Goal: Information Seeking & Learning: Learn about a topic

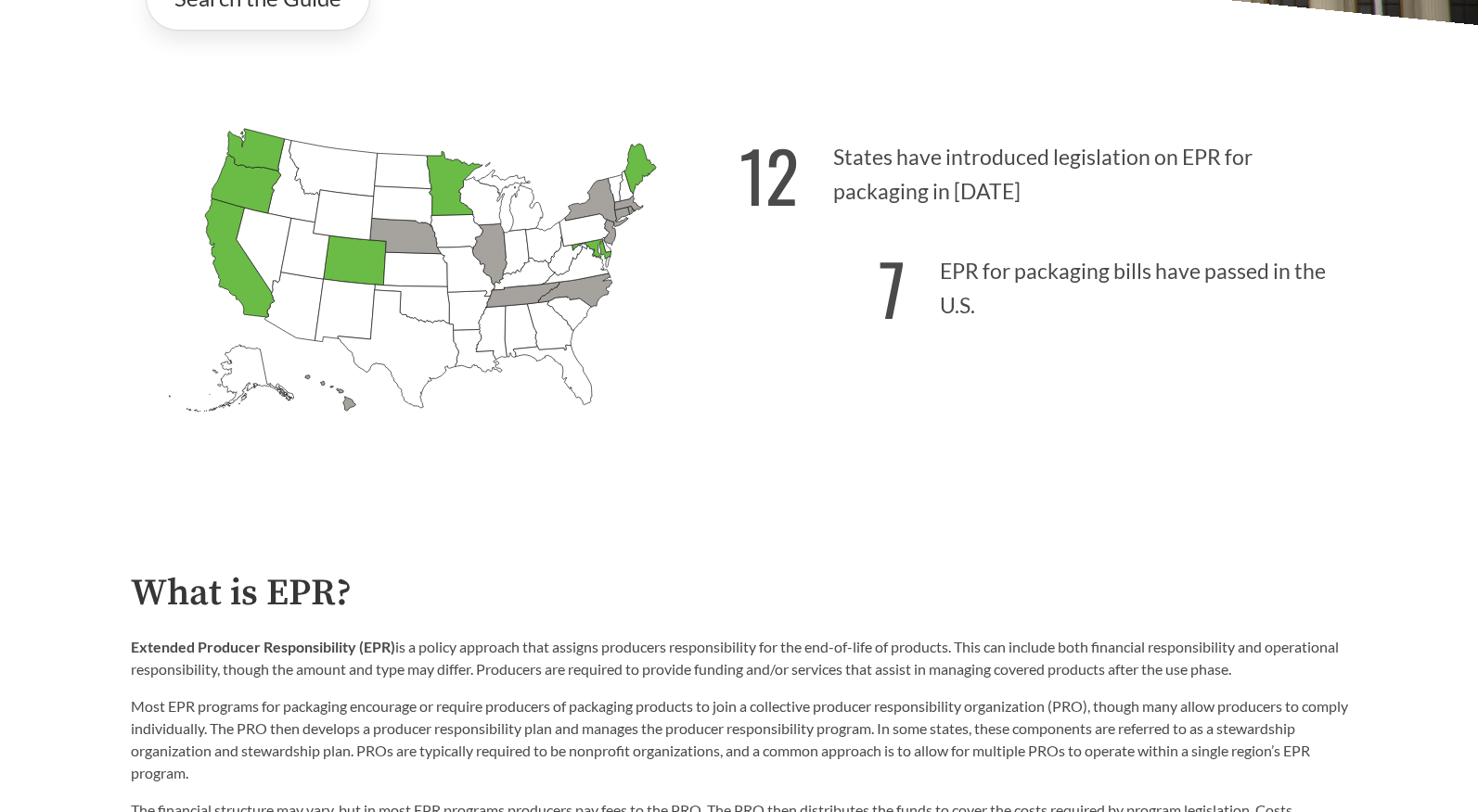
scroll to position [563, 0]
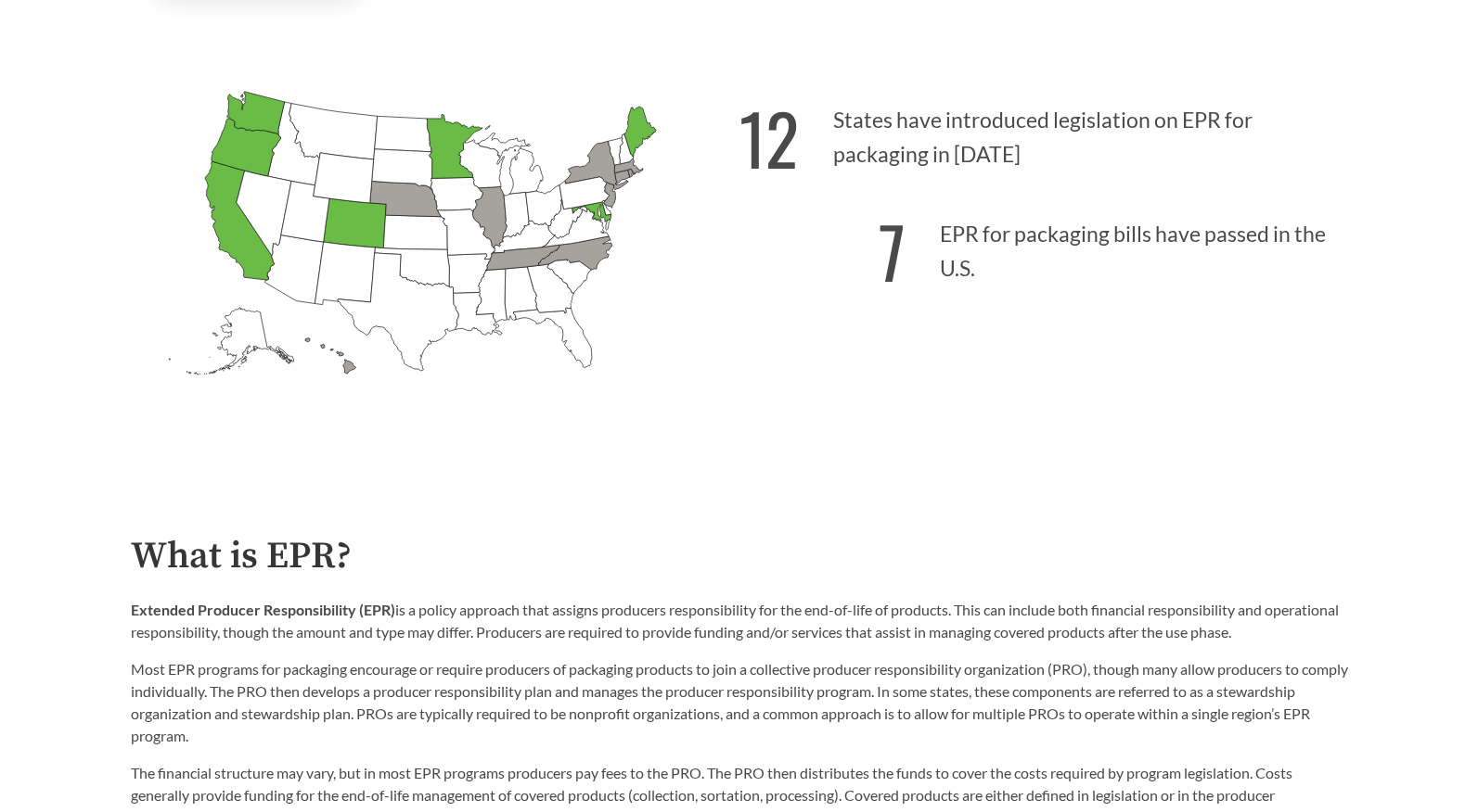
click at [594, 418] on icon "[US_STATE] Introduced: [US_STATE] Introduced: [US_STATE] Introduced: [US_STATE]…" at bounding box center [435, 264] width 608 height 380
click at [567, 333] on icon "[US_STATE] Introduced:" at bounding box center [552, 338] width 79 height 60
click at [593, 250] on icon "[US_STATE] Introduced: 1" at bounding box center [574, 253] width 73 height 33
click at [380, 218] on icon "[US_STATE] Passed: 1" at bounding box center [354, 223] width 63 height 51
click at [253, 251] on icon "[US_STATE] Passed: 1" at bounding box center [240, 220] width 70 height 118
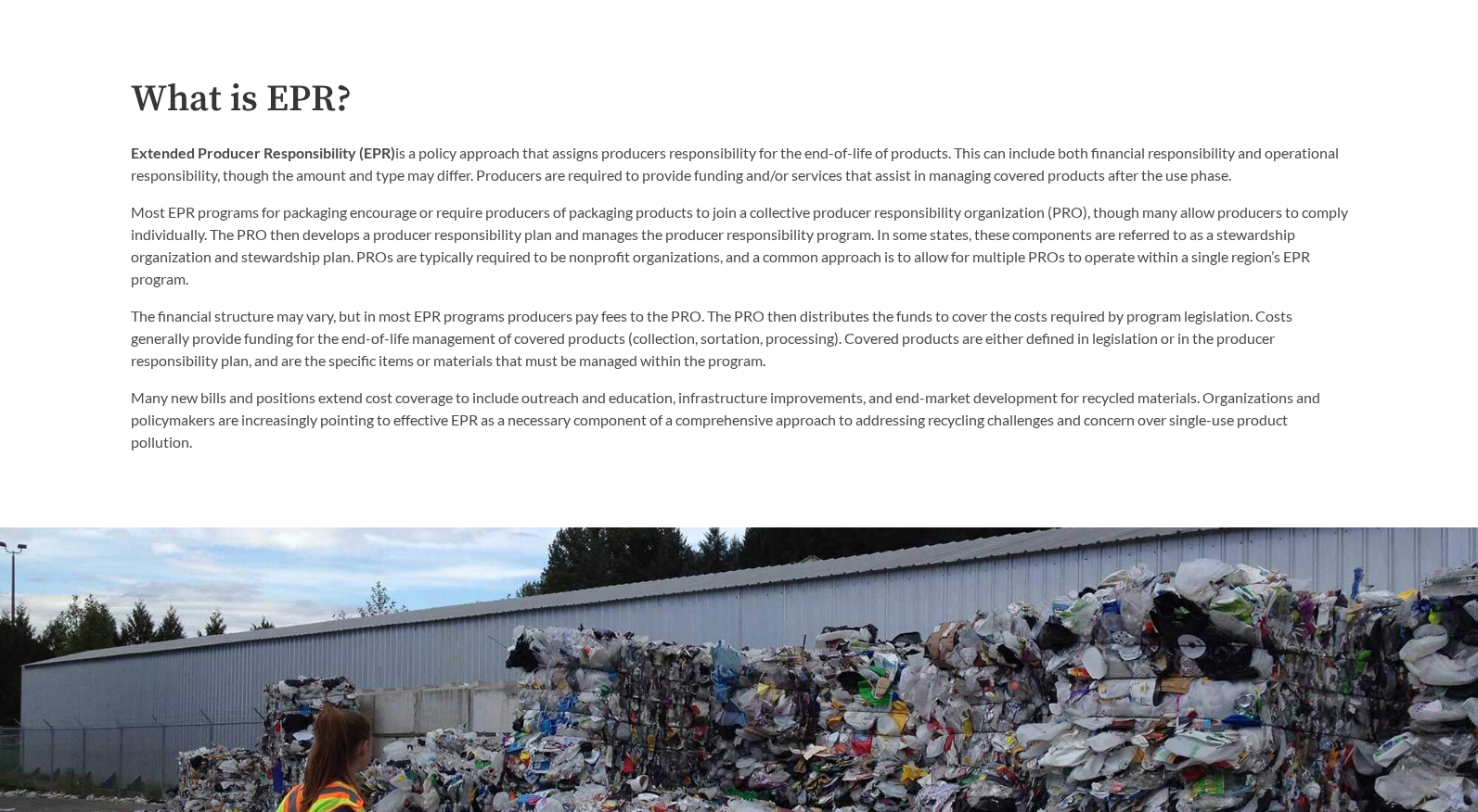
scroll to position [1033, 0]
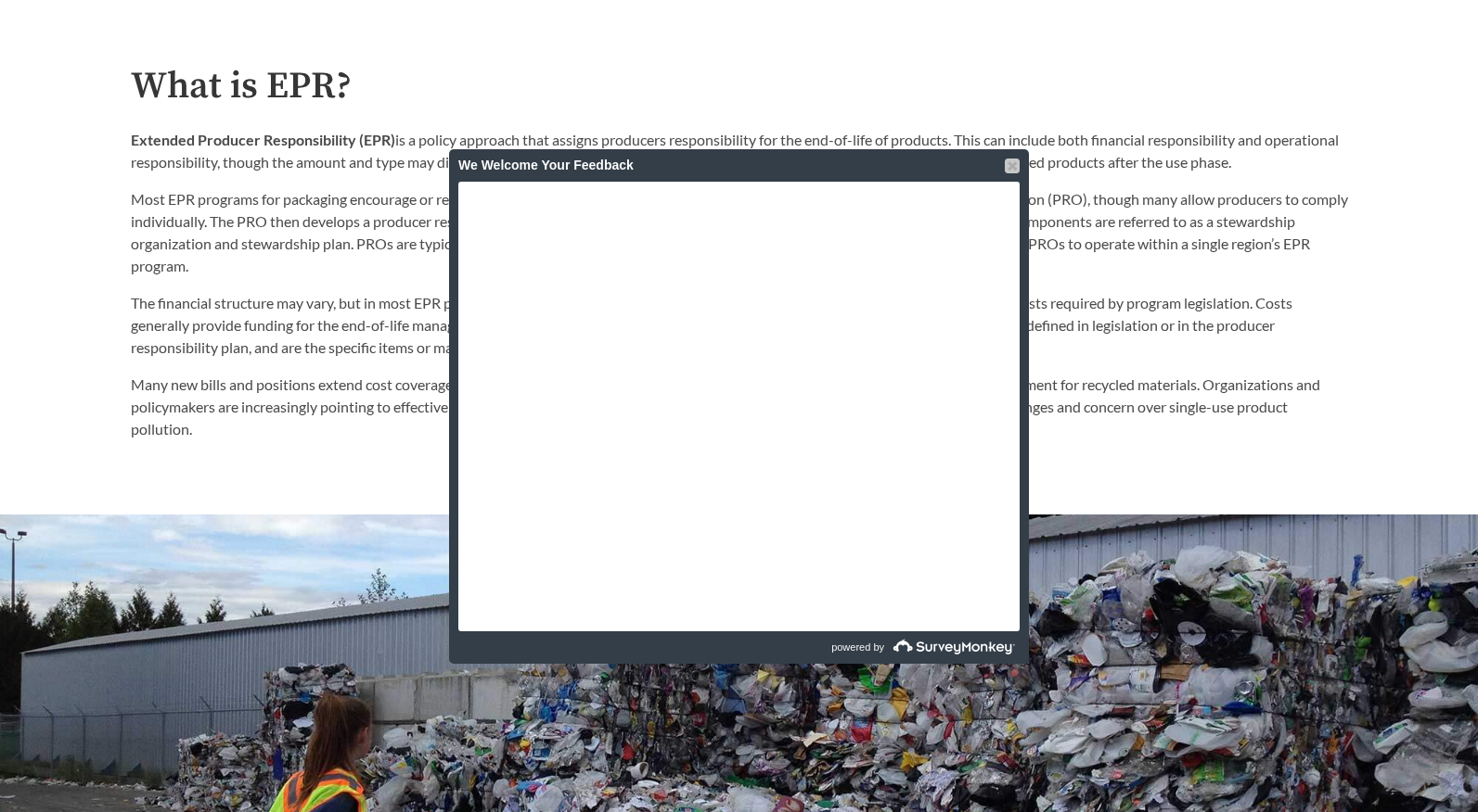
click at [1006, 169] on div at bounding box center [1012, 165] width 15 height 15
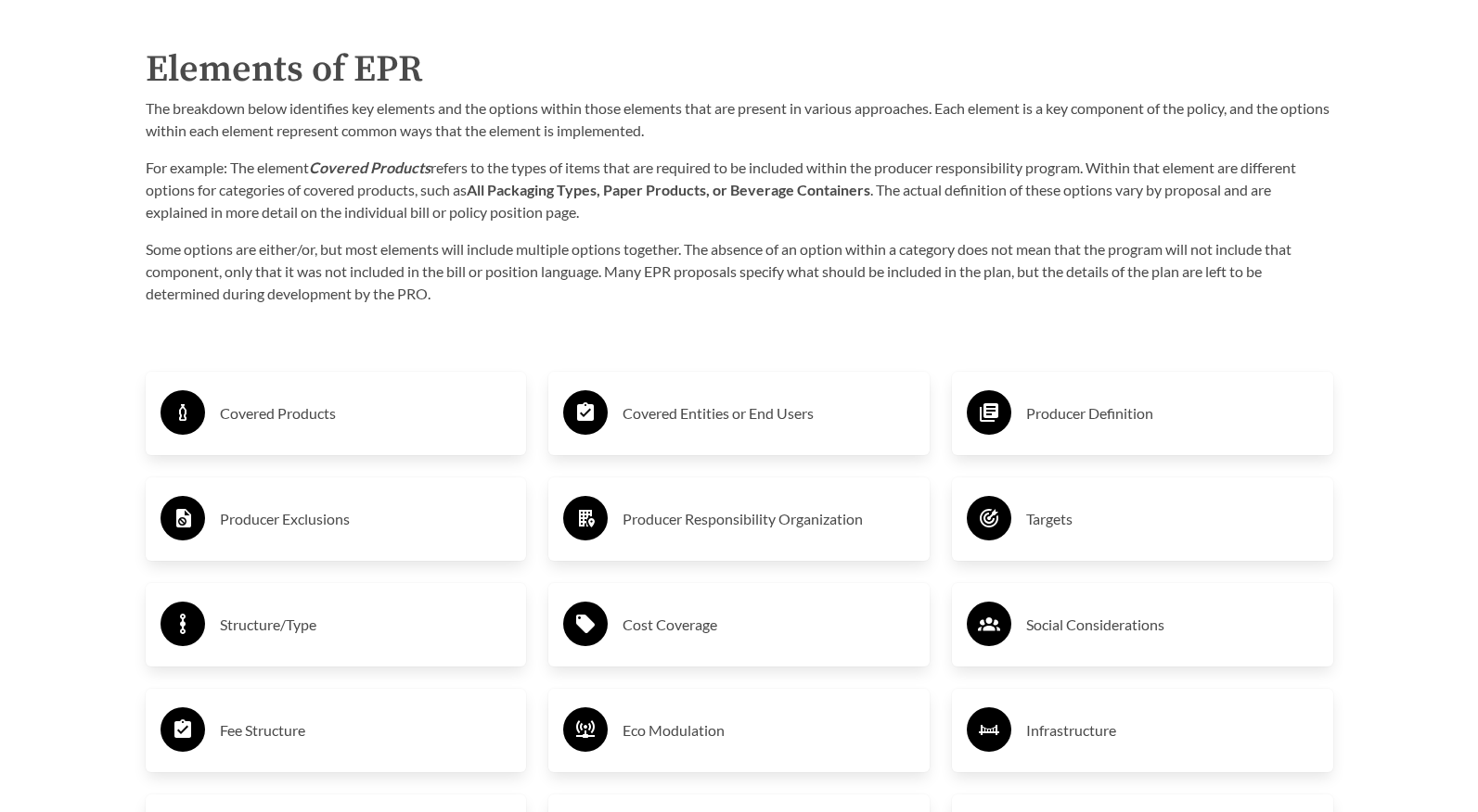
scroll to position [2931, 0]
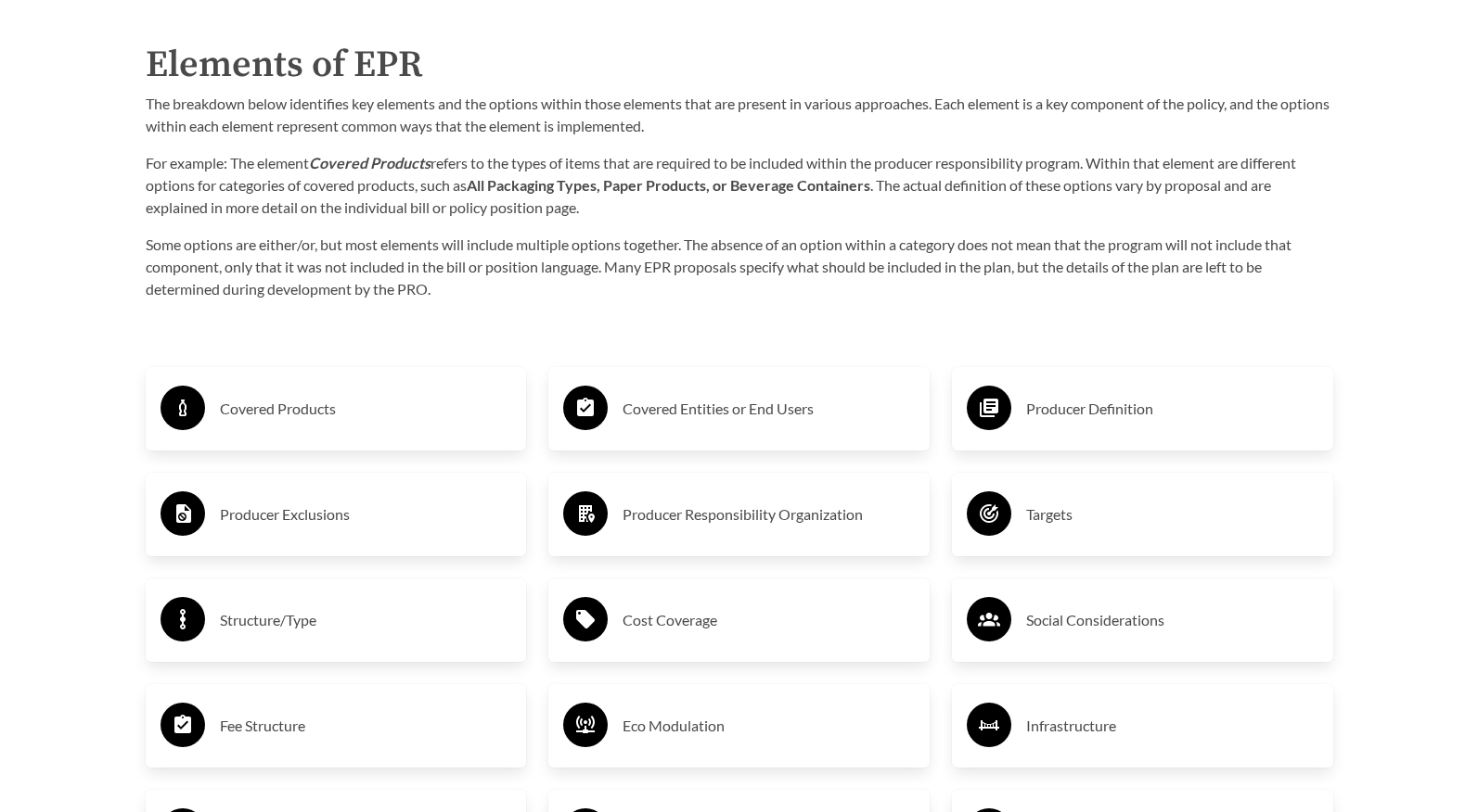
click at [1012, 213] on p "For example: The element Covered Products refers to the types of items that are…" at bounding box center [739, 186] width 1187 height 67
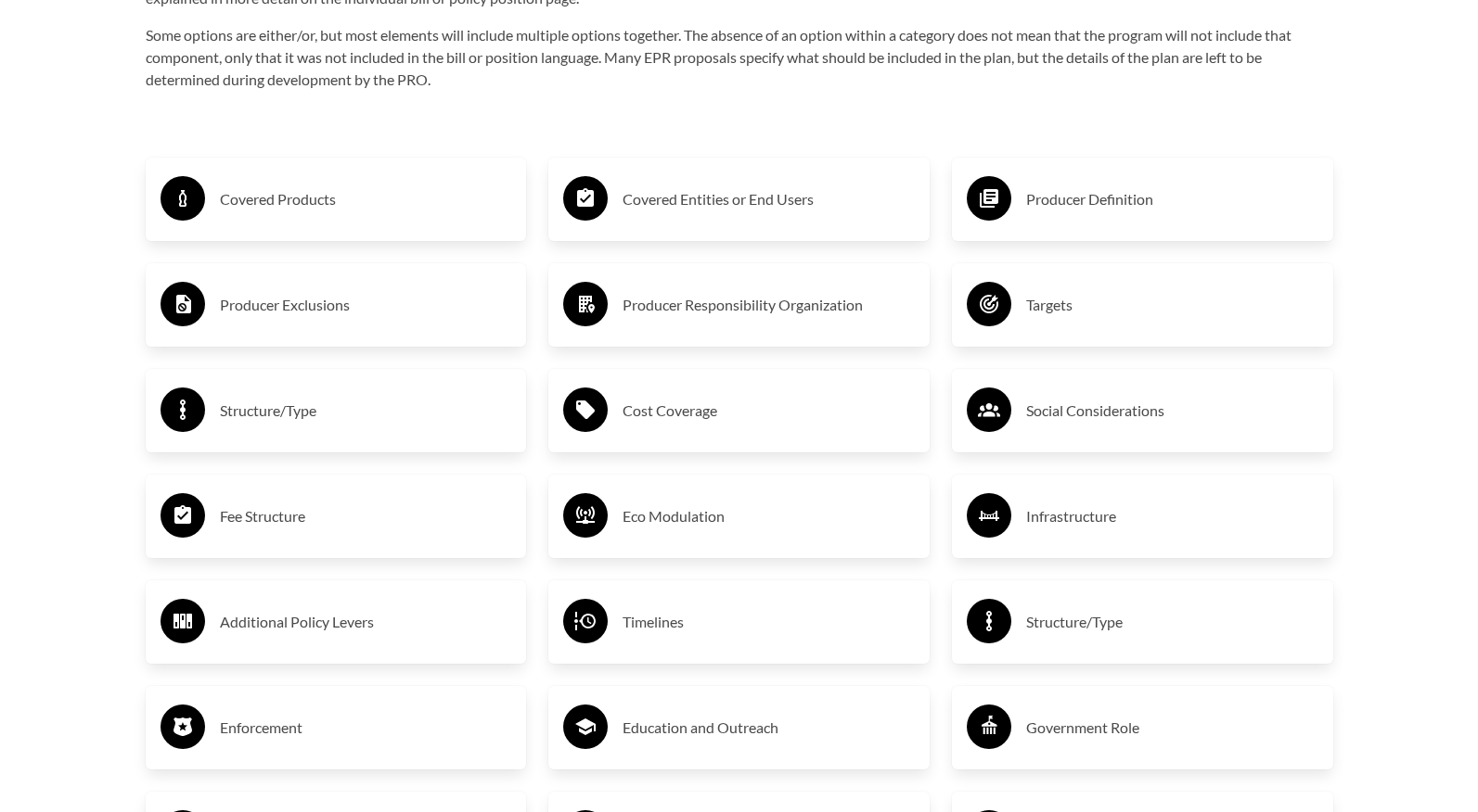
scroll to position [3116, 0]
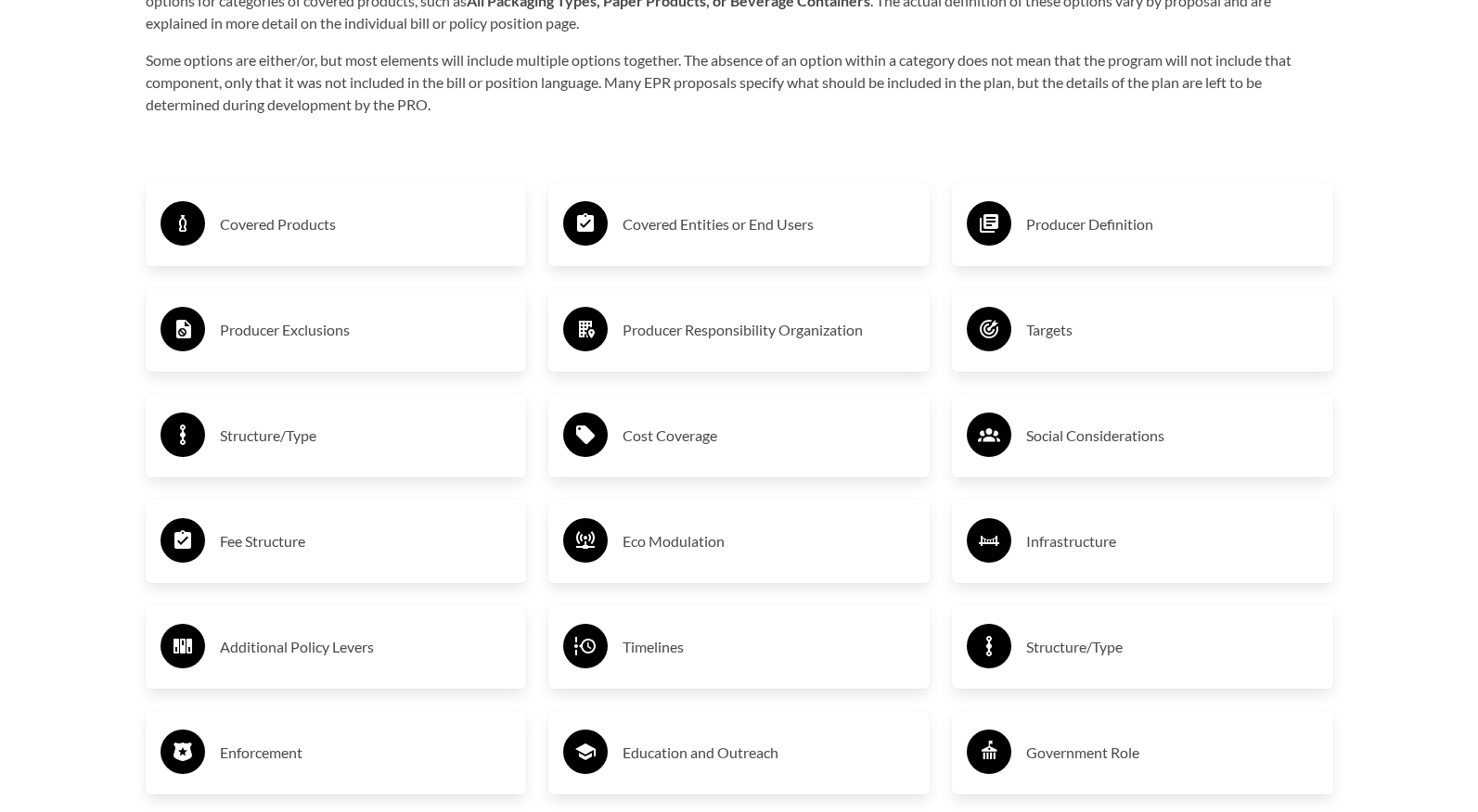
click at [452, 224] on h3 "Covered Products" at bounding box center [365, 224] width 292 height 30
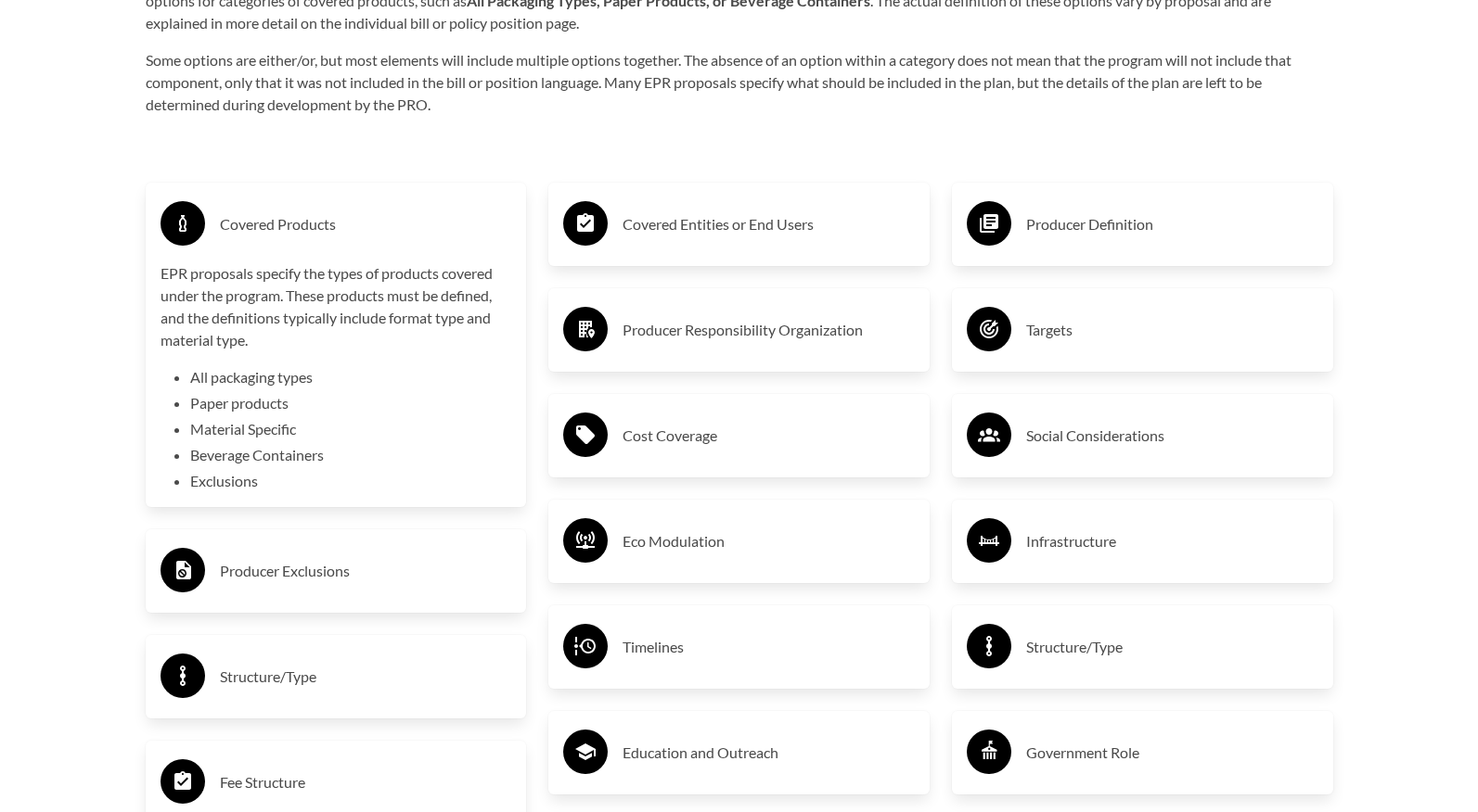
click at [436, 230] on h3 "Covered Products" at bounding box center [365, 224] width 292 height 30
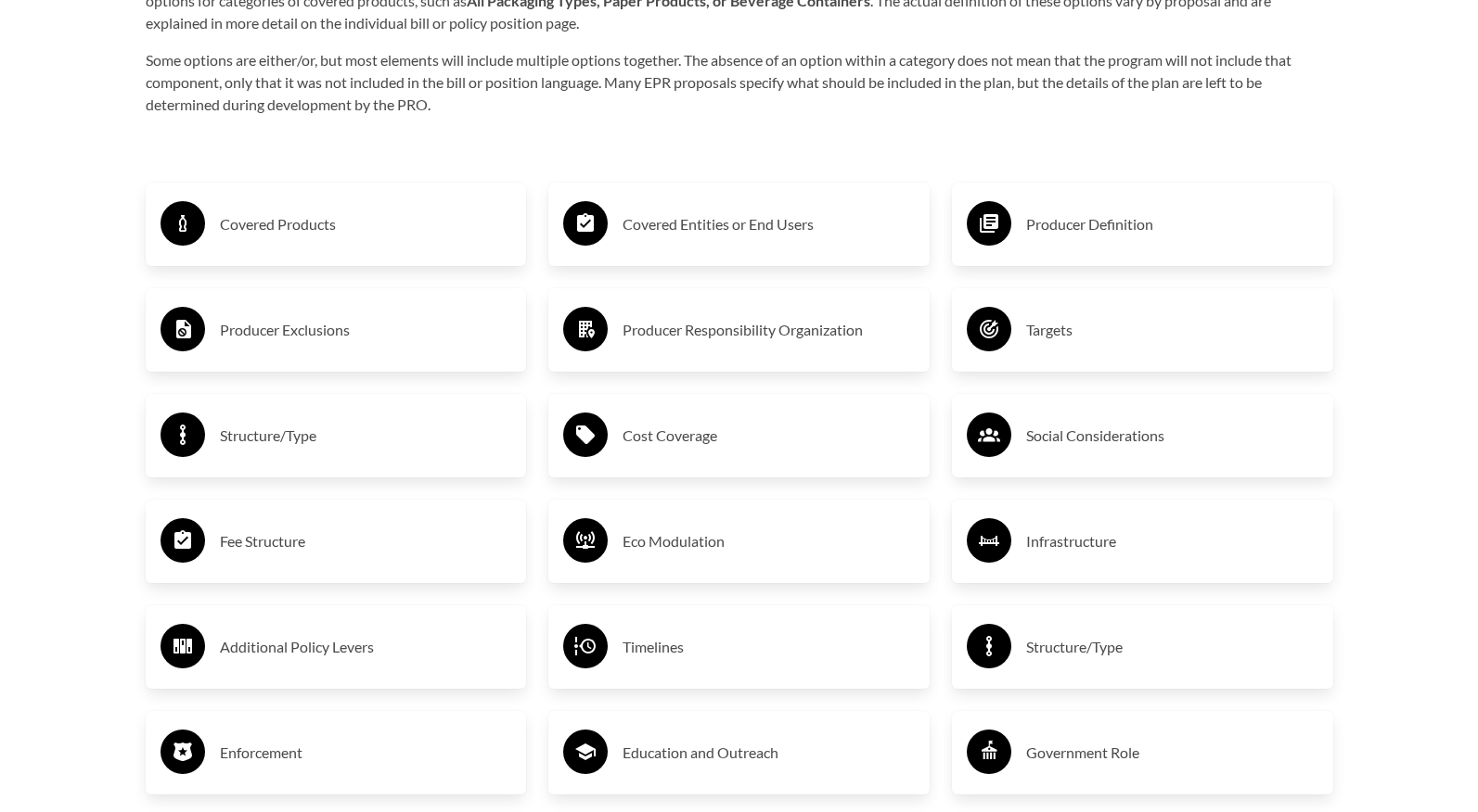
click at [383, 341] on h3 "Producer Exclusions" at bounding box center [365, 330] width 292 height 30
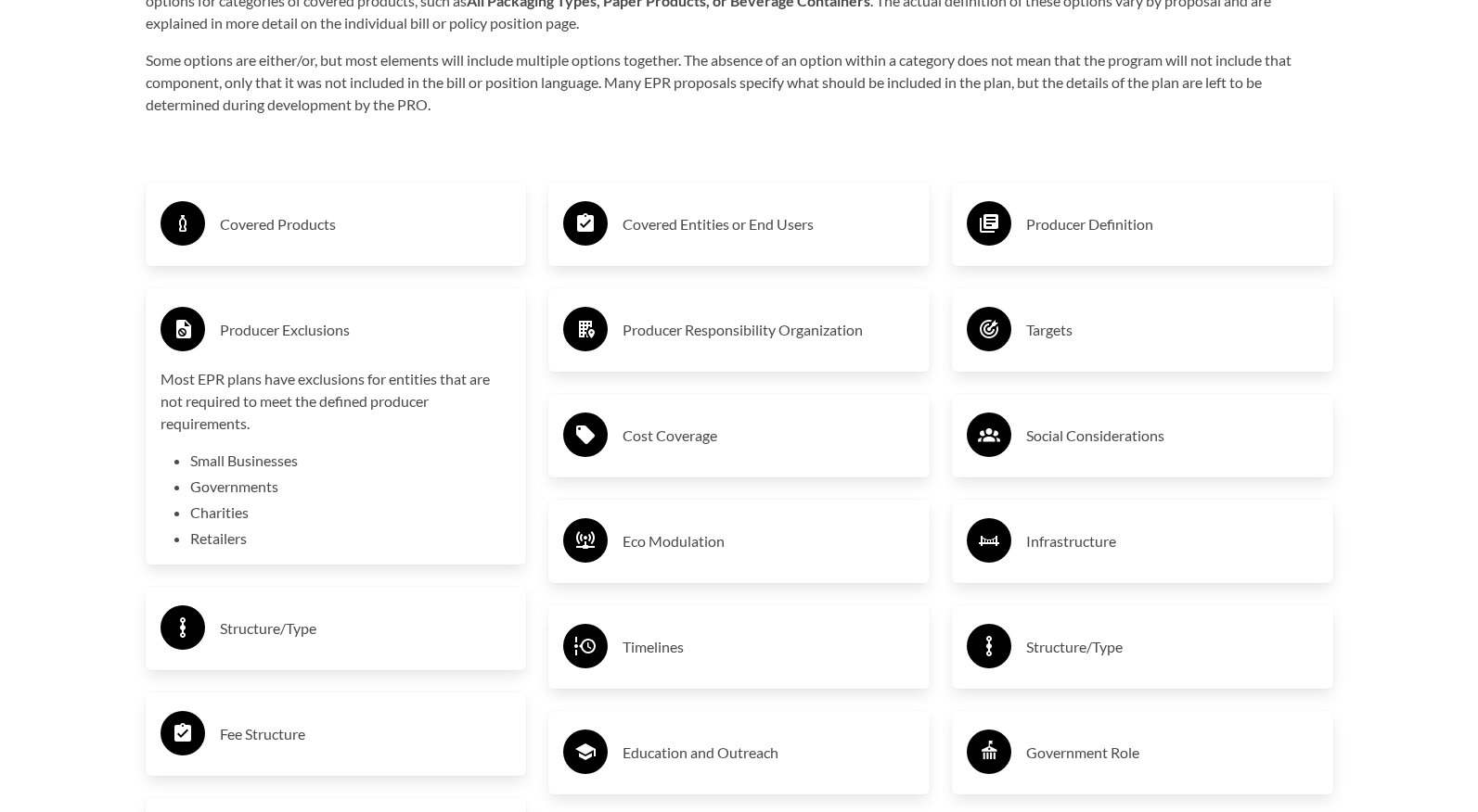
click at [383, 341] on h3 "Producer Exclusions" at bounding box center [365, 330] width 292 height 30
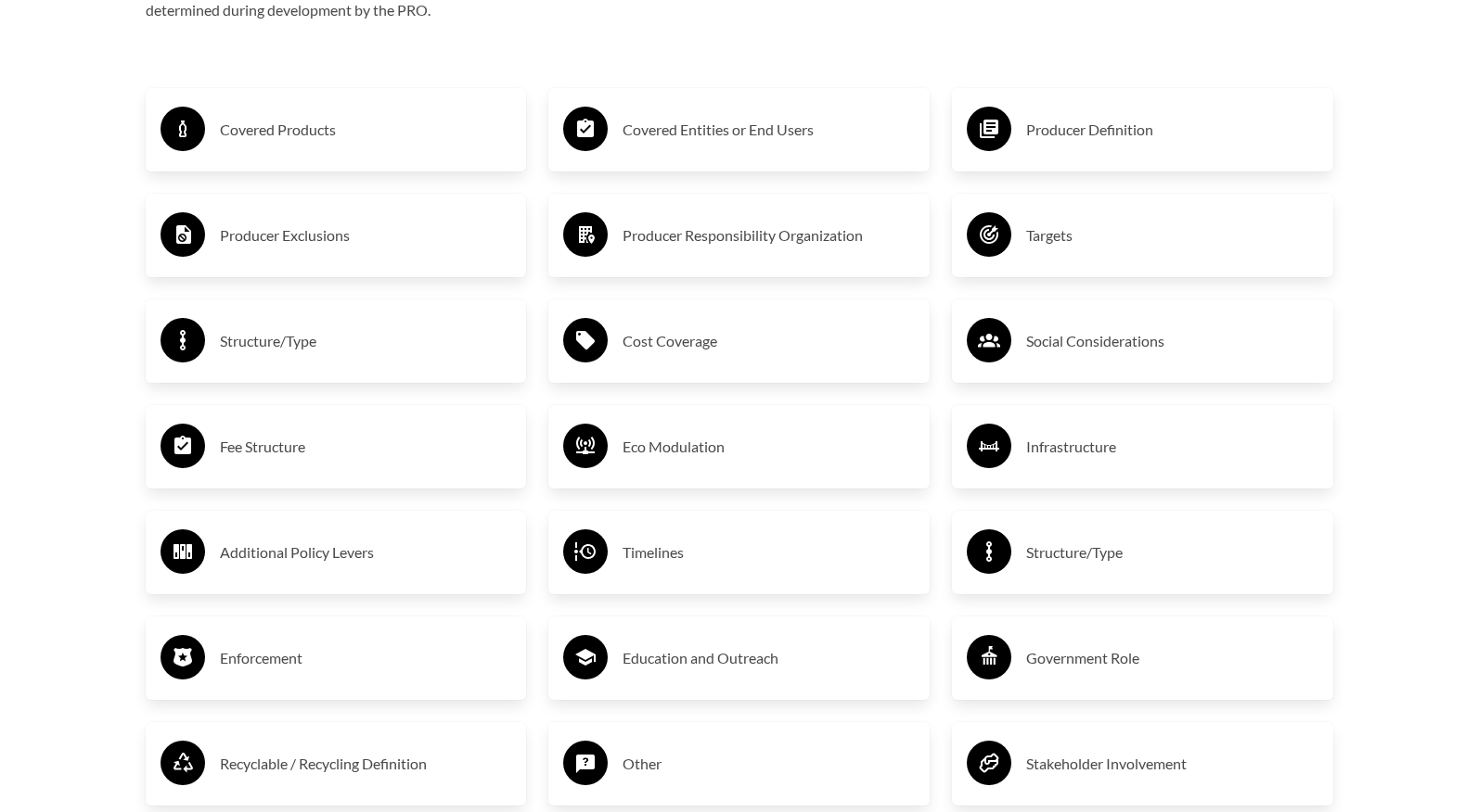
scroll to position [3223, 0]
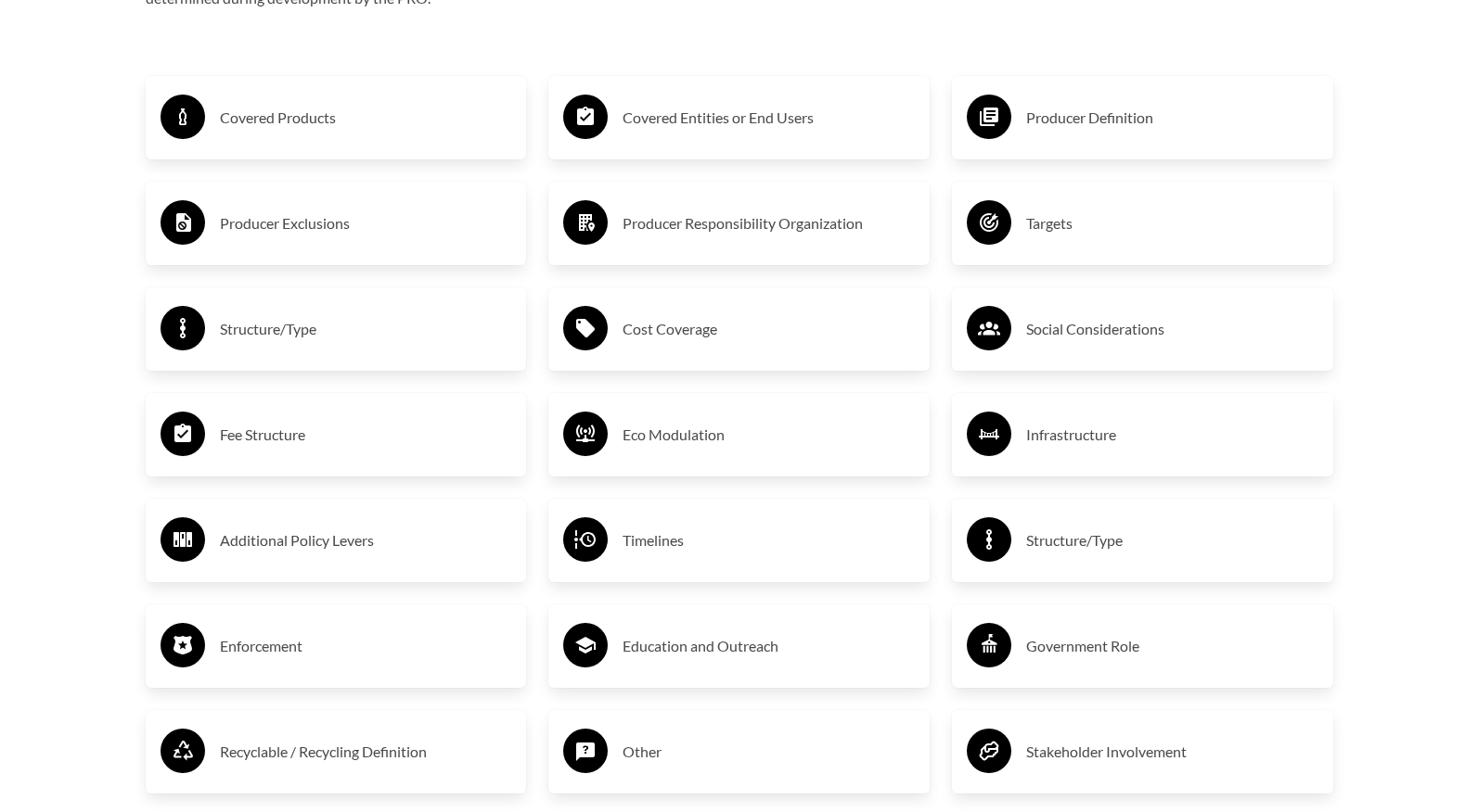
click at [385, 344] on h3 "Structure/Type" at bounding box center [365, 329] width 292 height 30
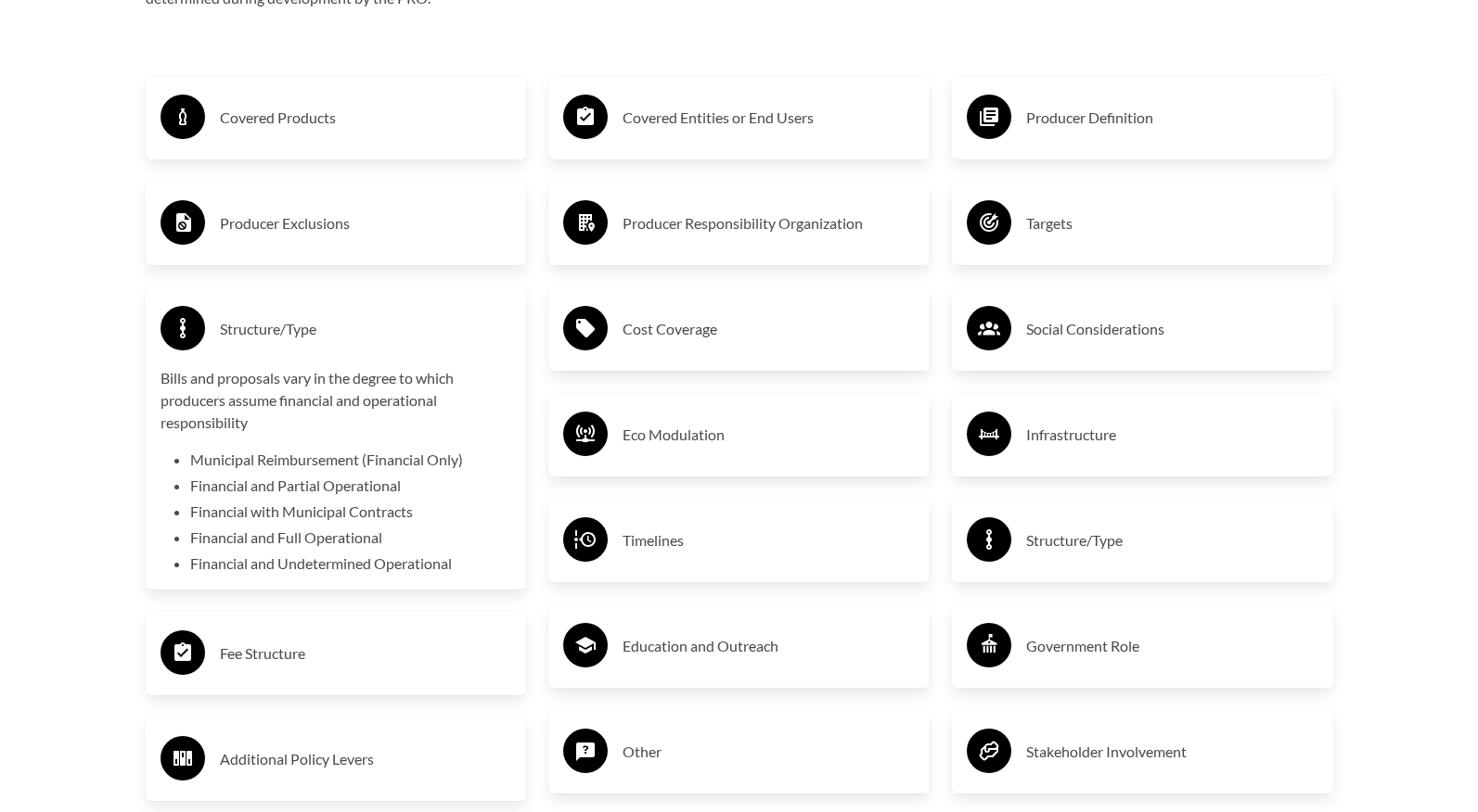
click at [385, 344] on h3 "Structure/Type" at bounding box center [365, 329] width 292 height 30
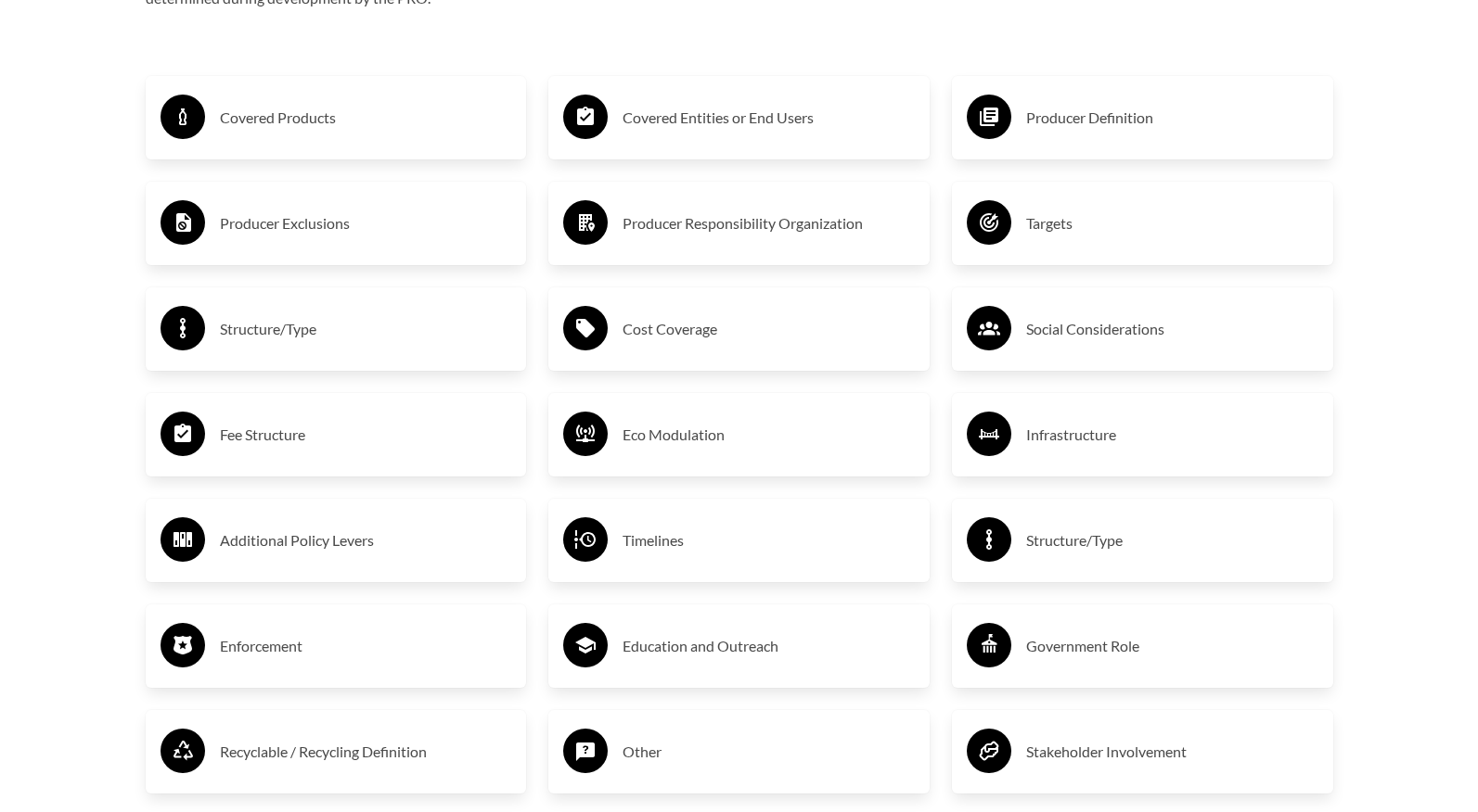
click at [316, 443] on h3 "Fee Structure" at bounding box center [365, 434] width 292 height 30
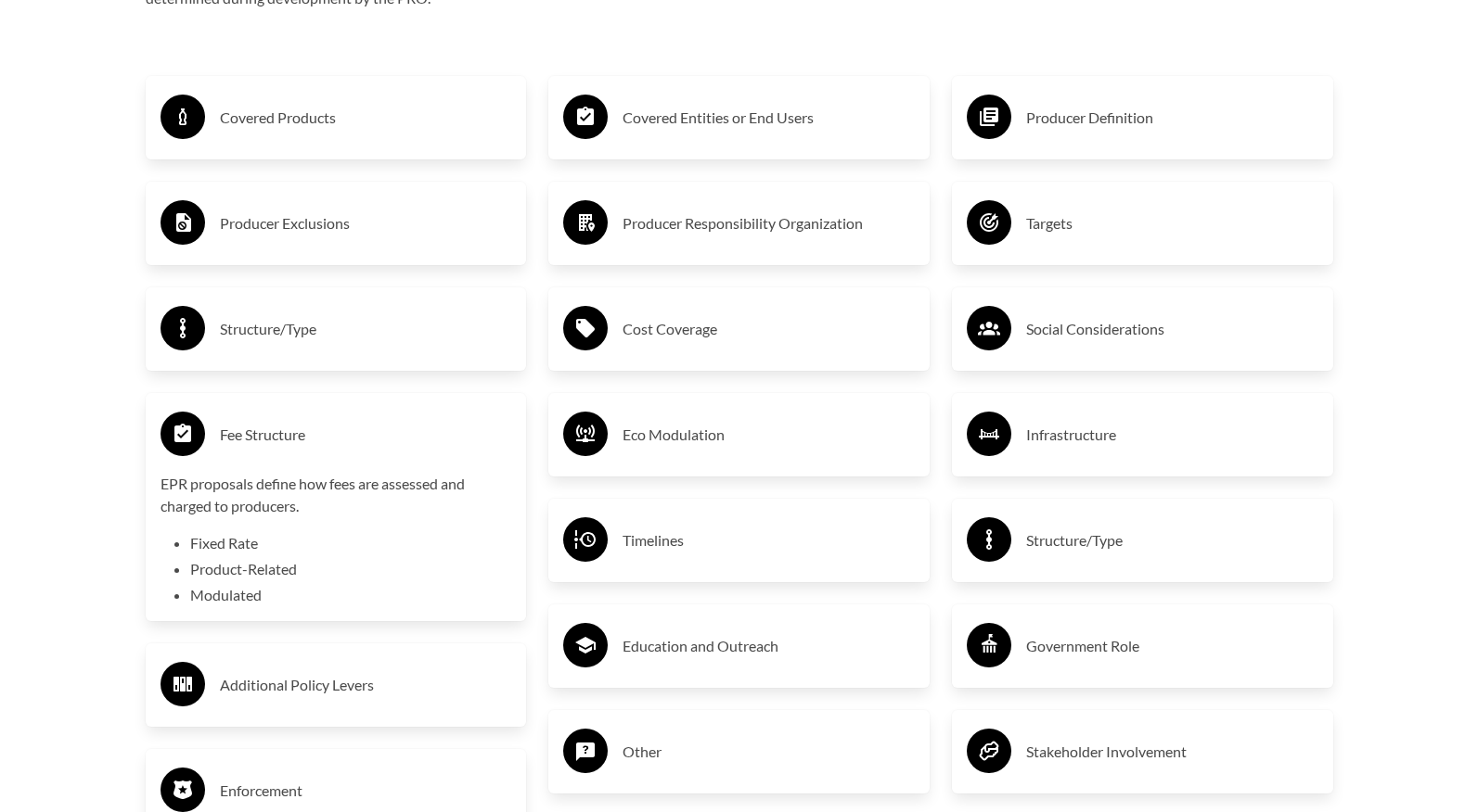
click at [316, 443] on h3 "Fee Structure" at bounding box center [365, 434] width 292 height 30
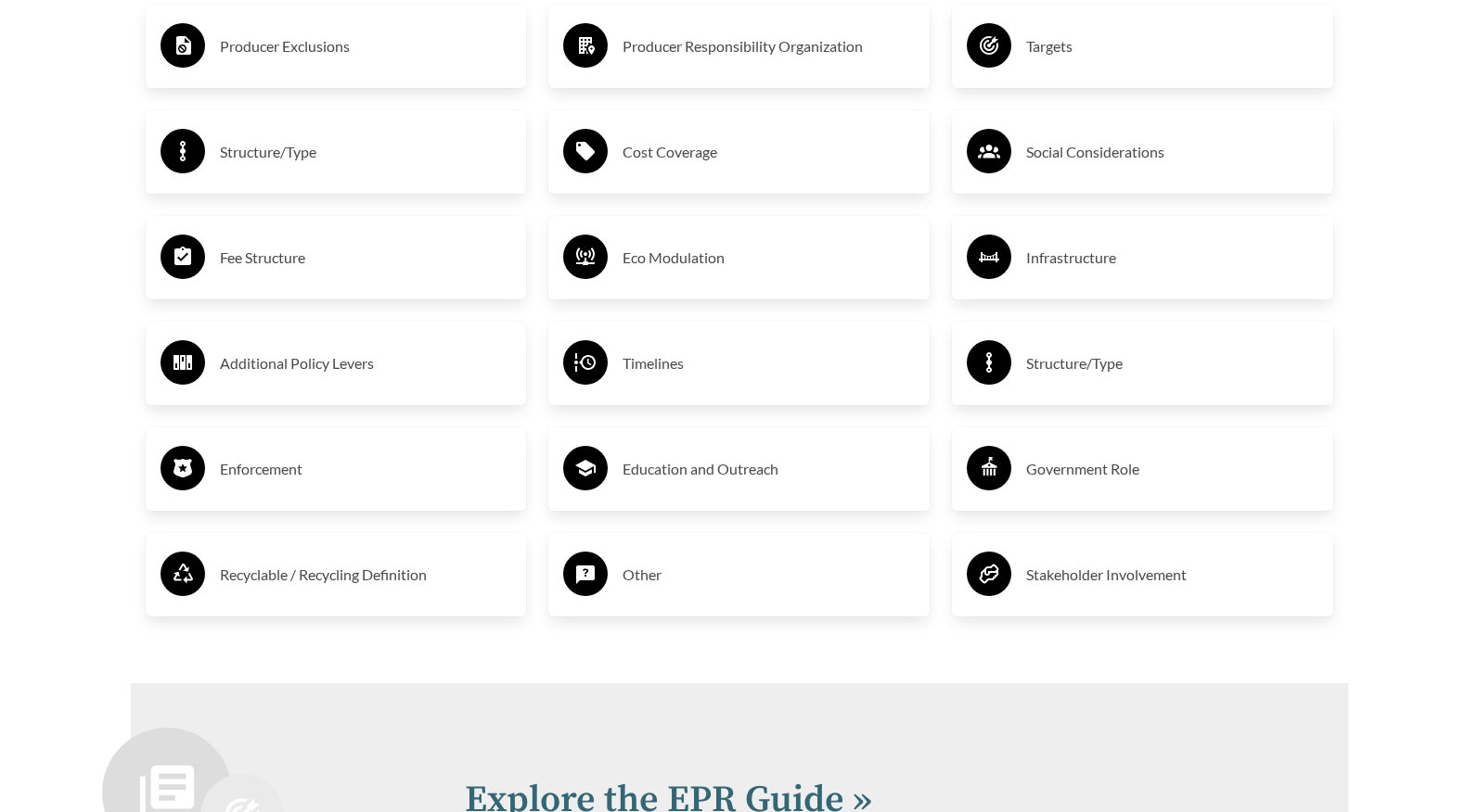
scroll to position [3411, 0]
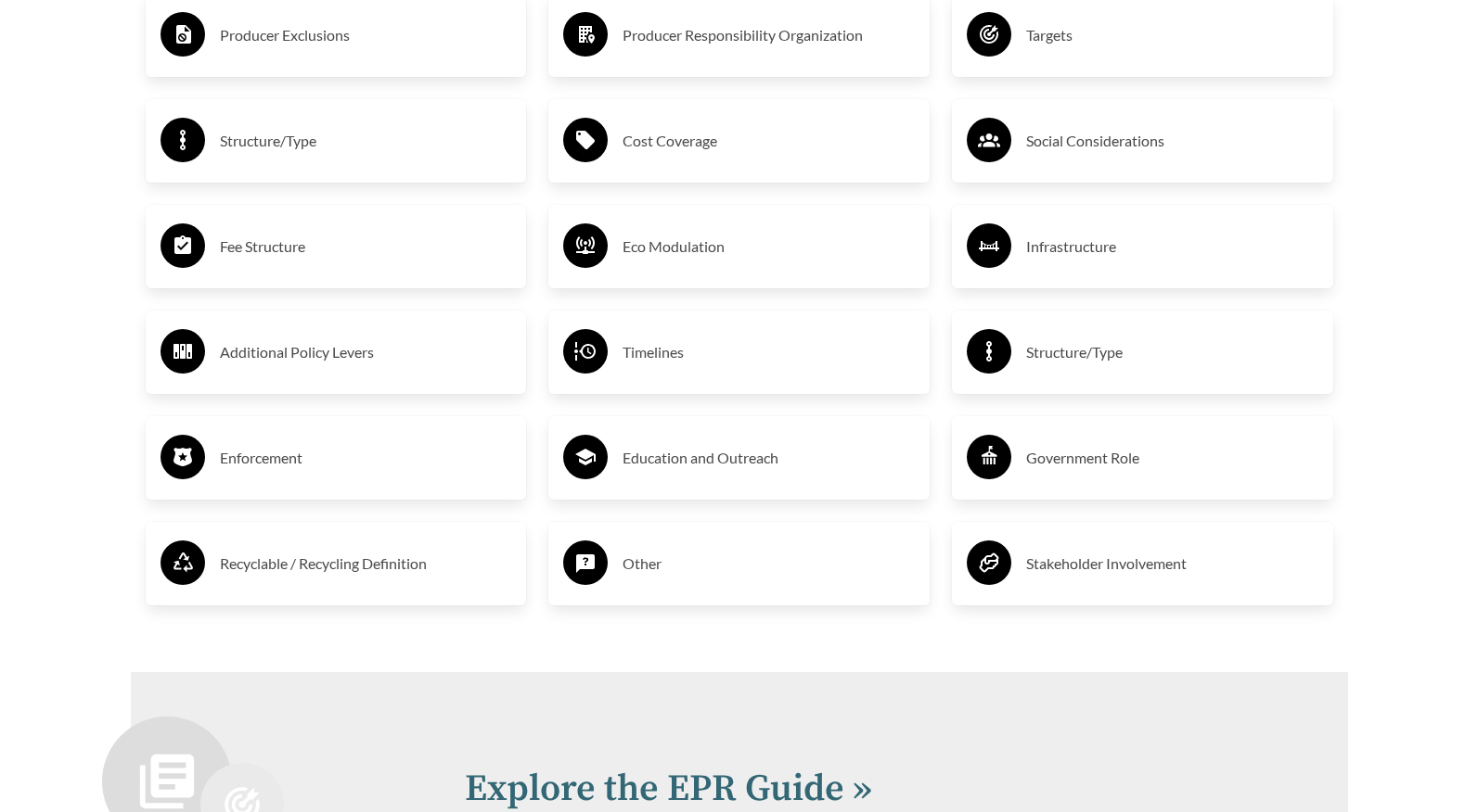
click at [333, 462] on h3 "Enforcement" at bounding box center [365, 457] width 292 height 30
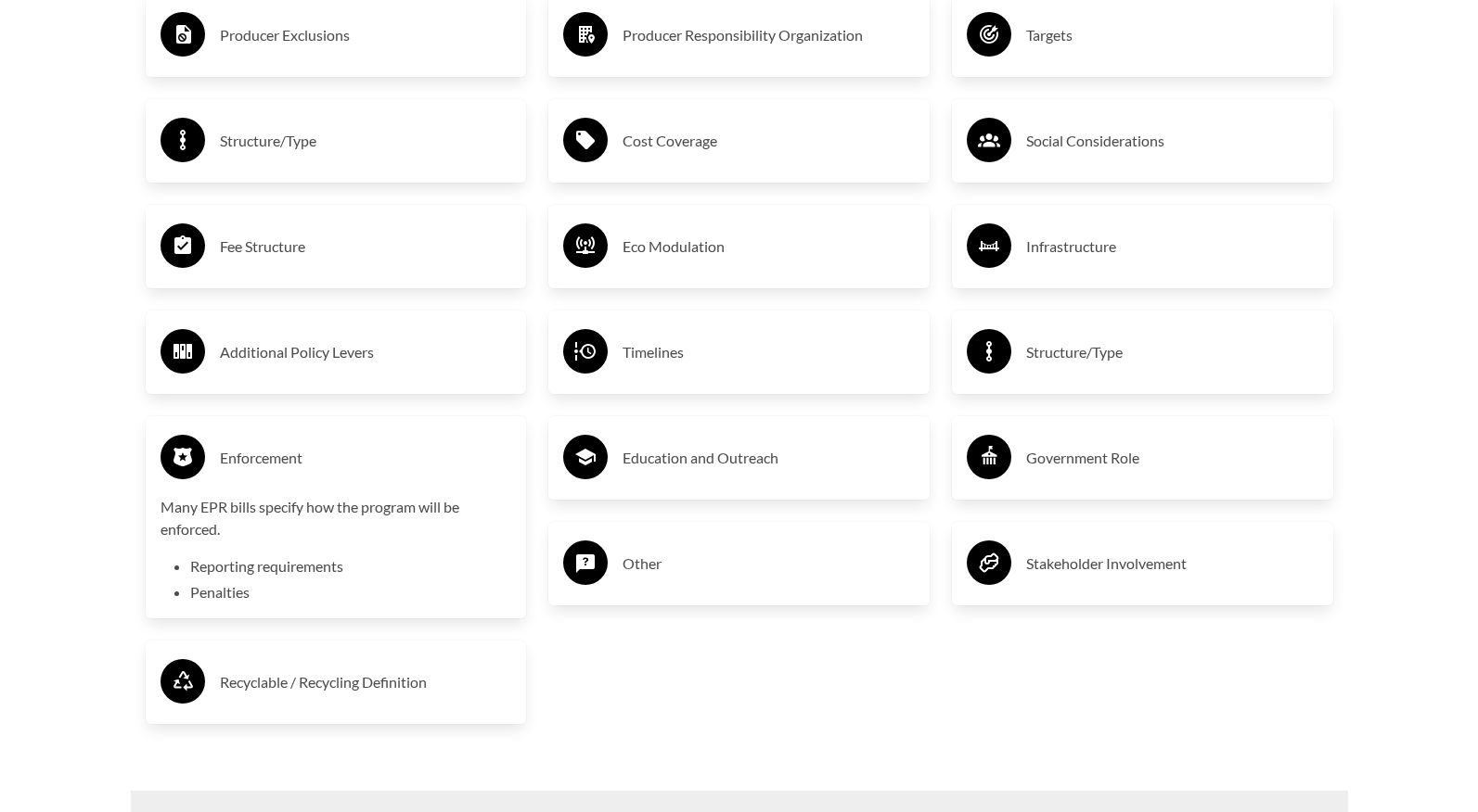
click at [333, 462] on h3 "Enforcement" at bounding box center [365, 457] width 292 height 30
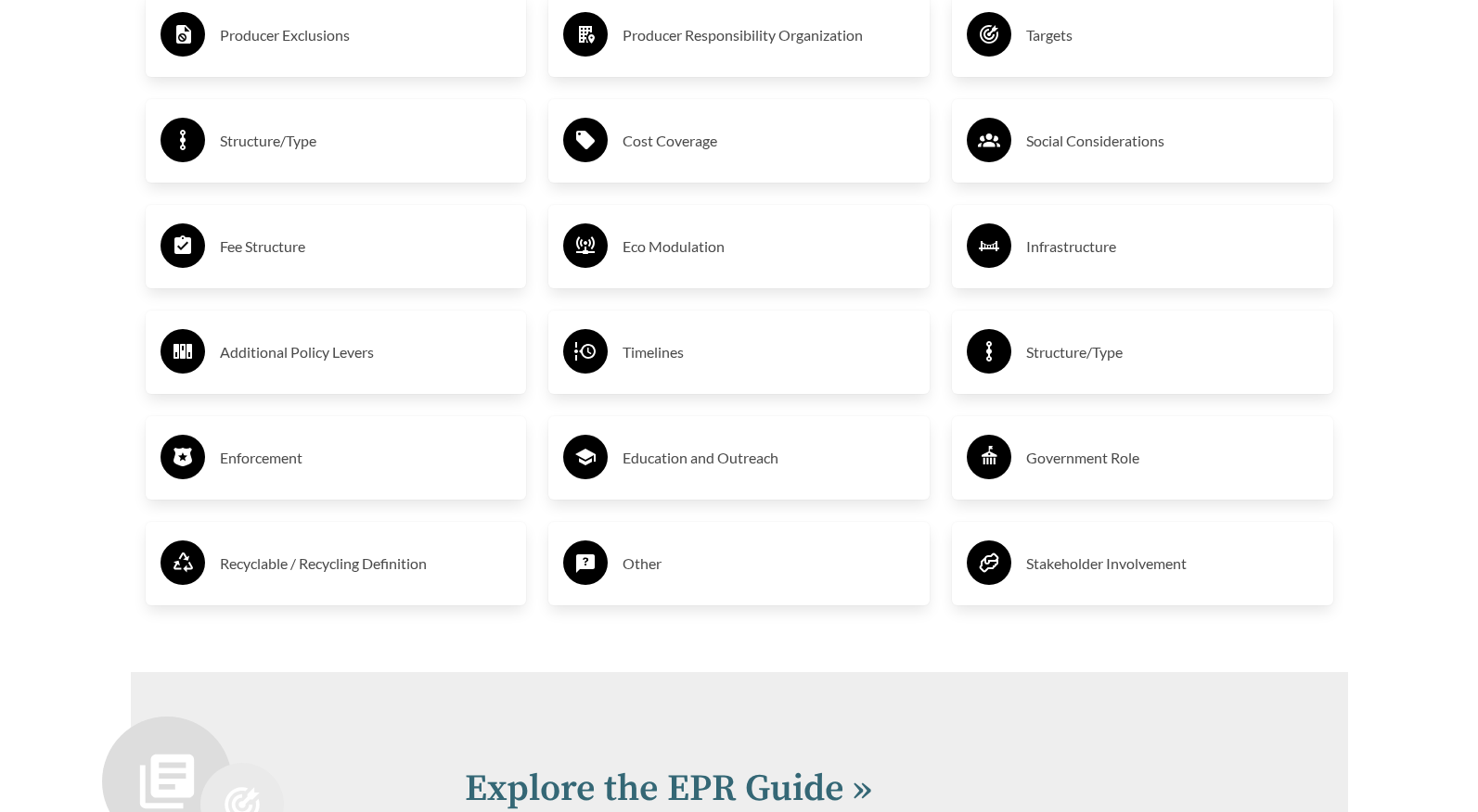
click at [327, 551] on h3 "Recyclable / Recycling Definition" at bounding box center [365, 563] width 292 height 30
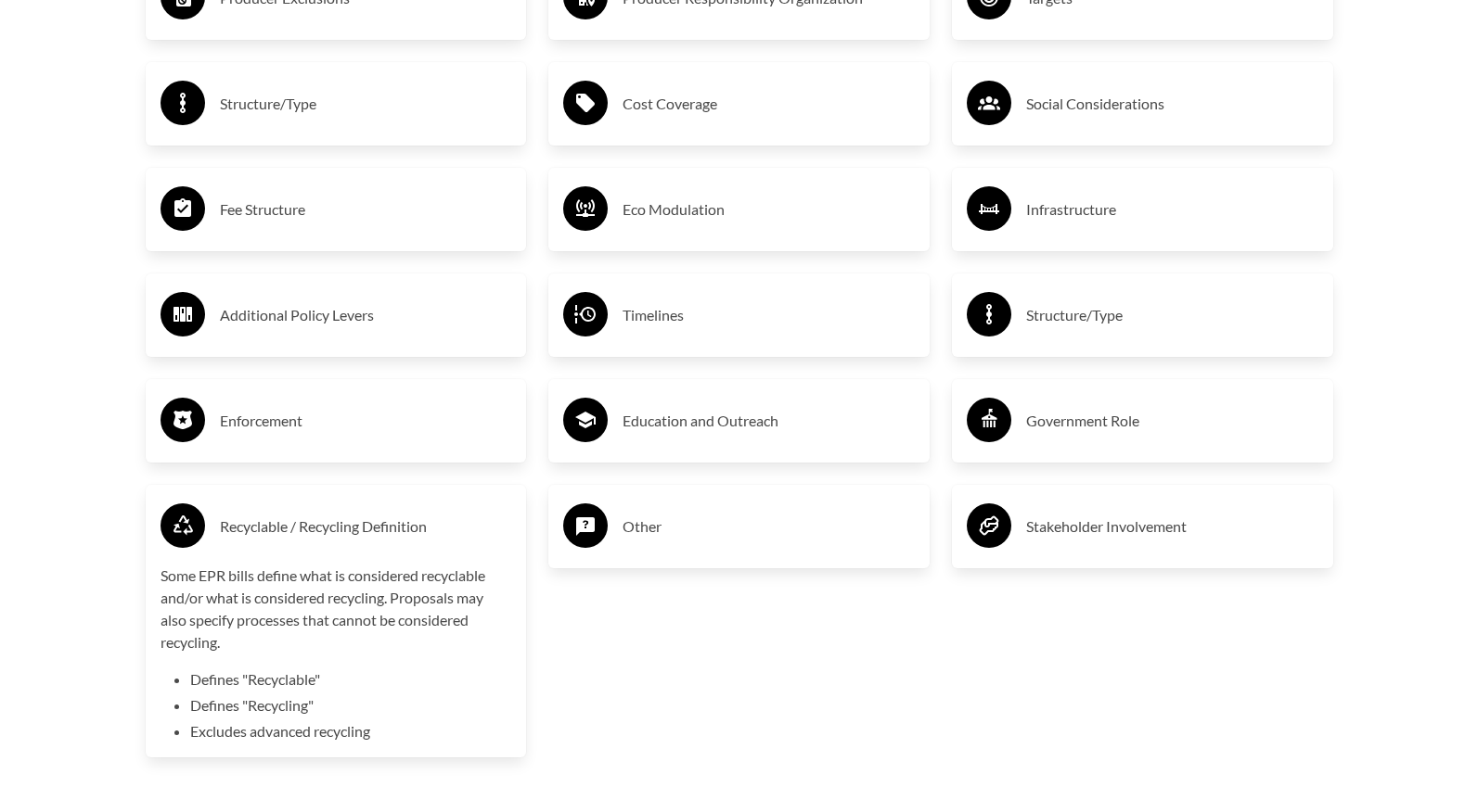
scroll to position [3452, 0]
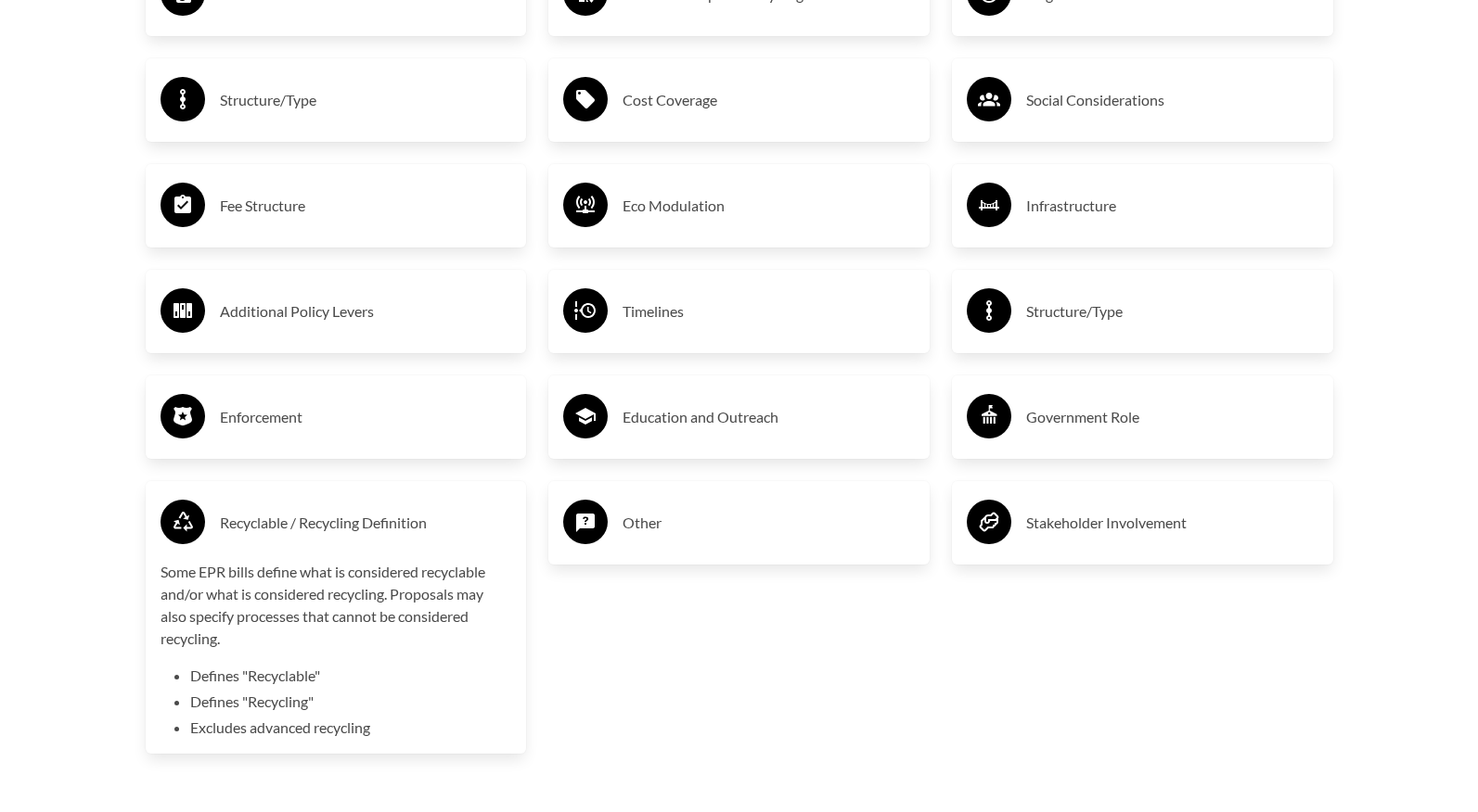
click at [327, 522] on h3 "Recyclable / Recycling Definition" at bounding box center [365, 523] width 292 height 30
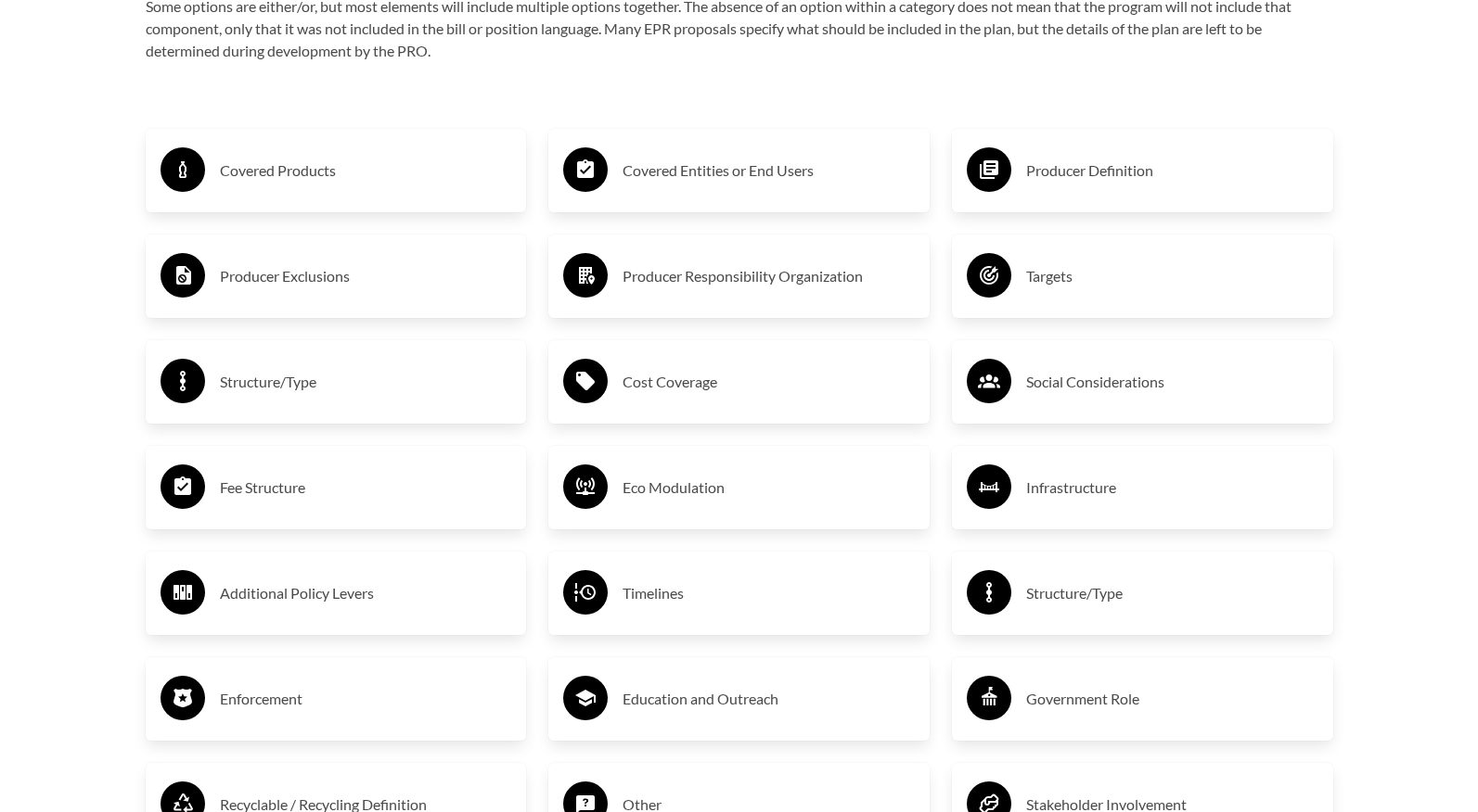
scroll to position [3160, 0]
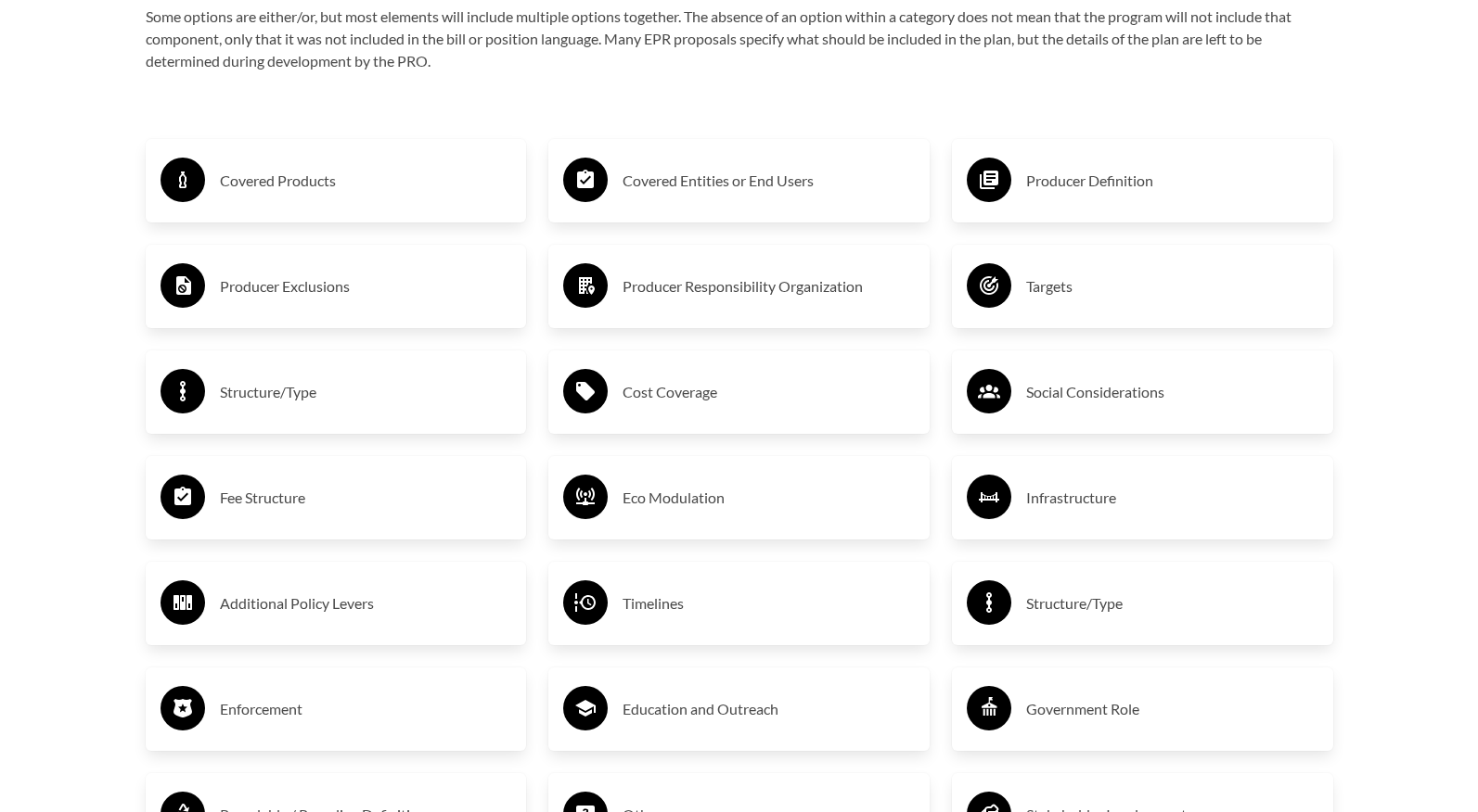
click at [770, 186] on h3 "Covered Entities or End Users" at bounding box center [768, 181] width 292 height 30
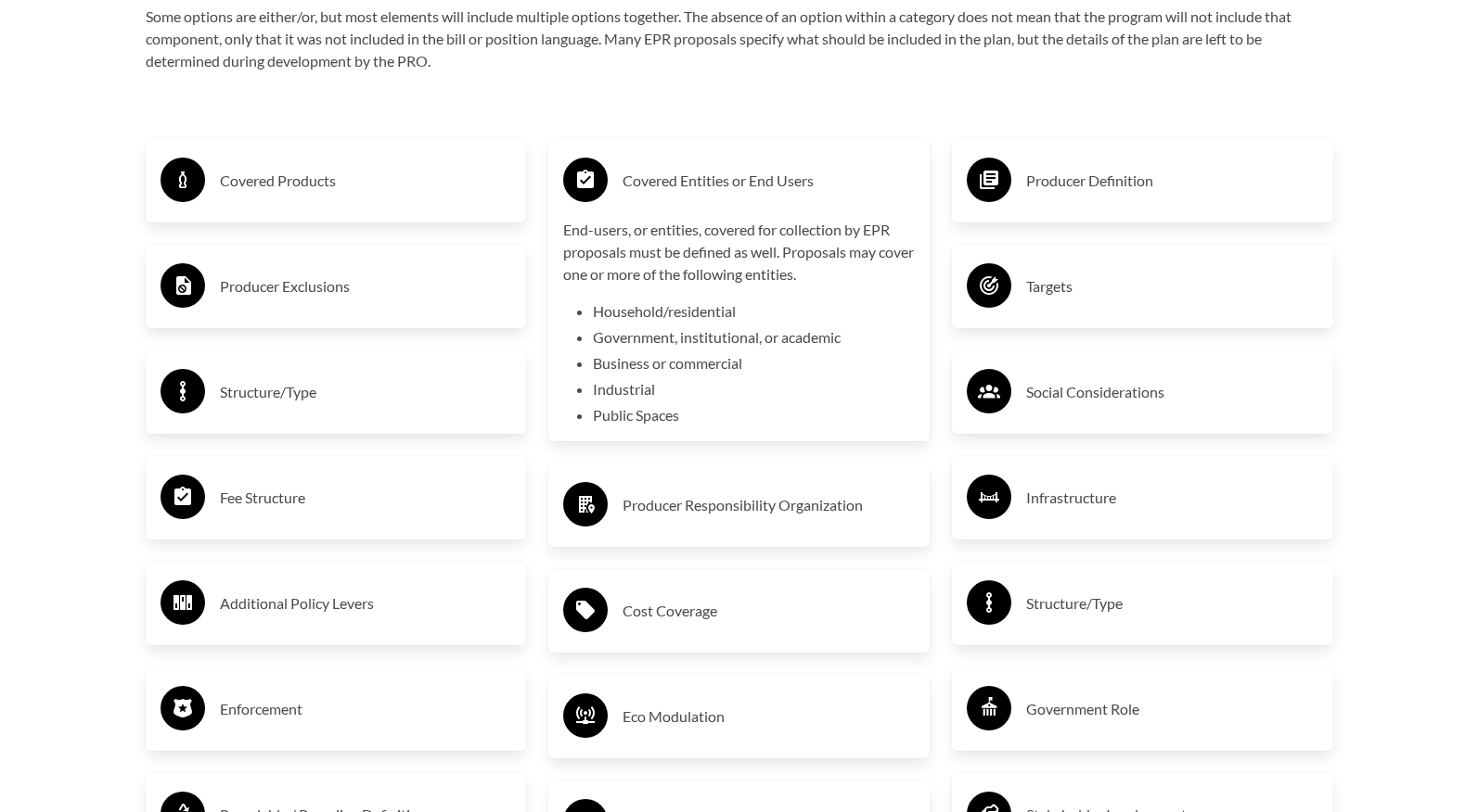
click at [789, 171] on h3 "Covered Entities or End Users" at bounding box center [768, 181] width 292 height 30
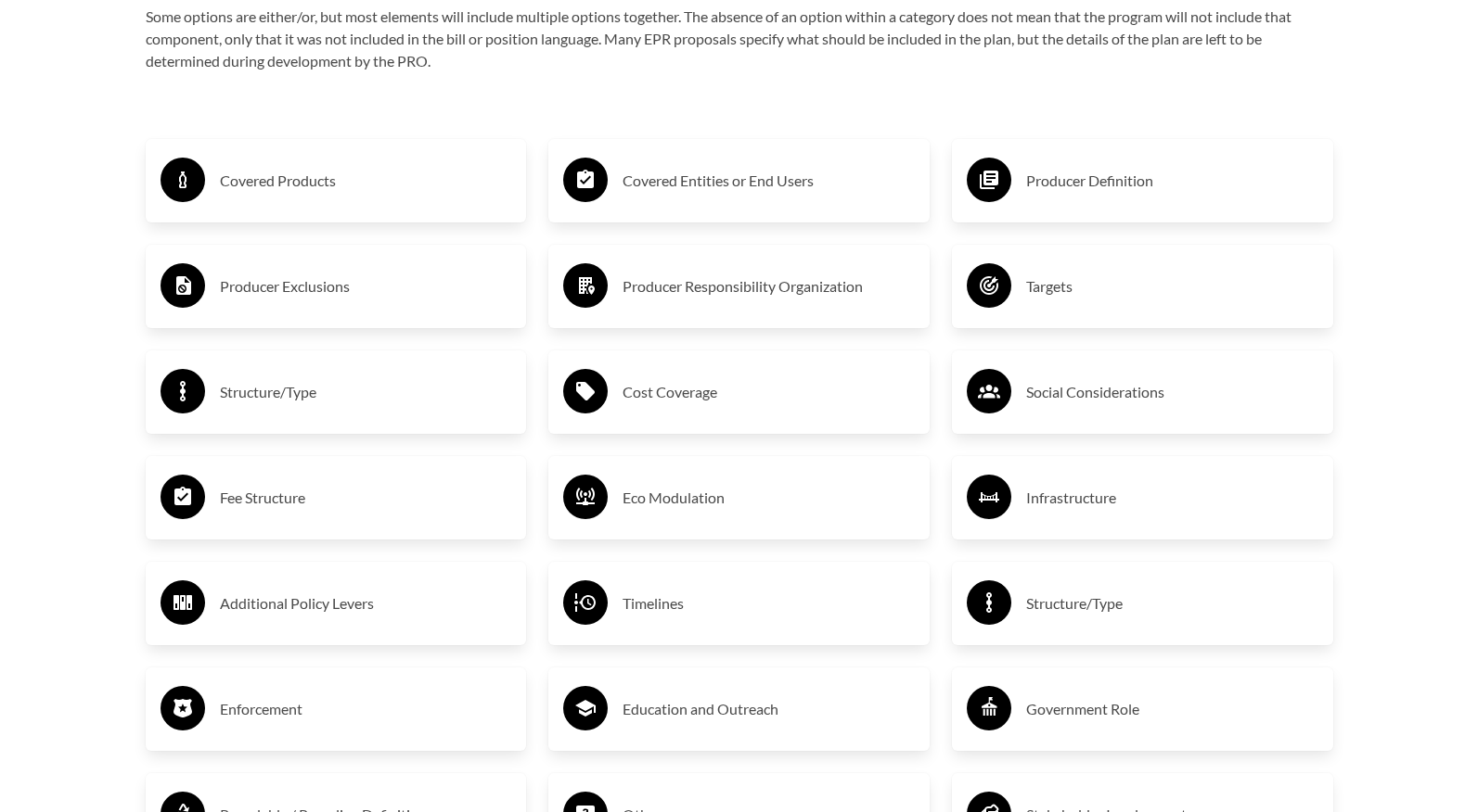
click at [732, 400] on h3 "Cost Coverage" at bounding box center [768, 391] width 292 height 30
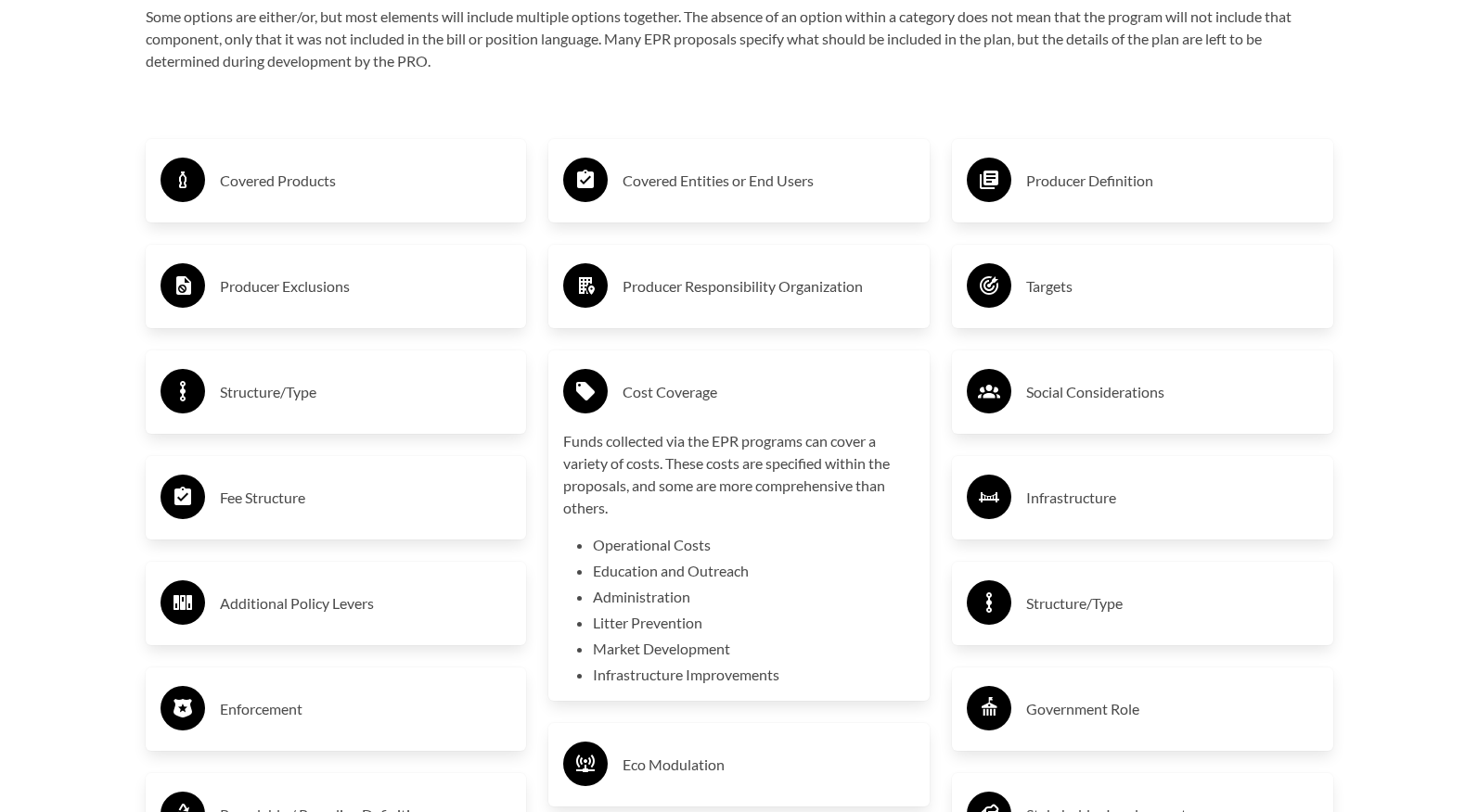
click at [732, 400] on h3 "Cost Coverage" at bounding box center [768, 391] width 292 height 30
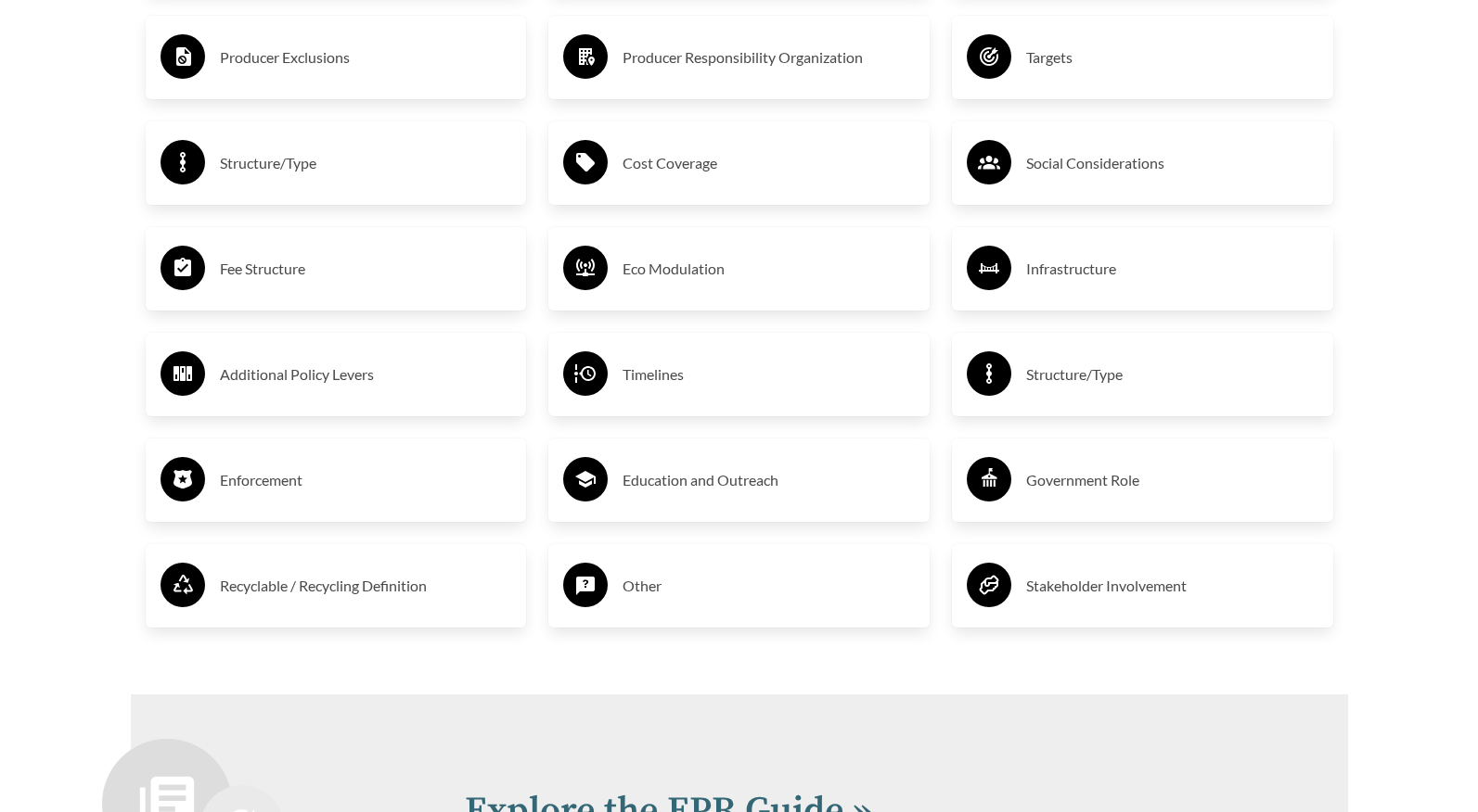
scroll to position [3411, 0]
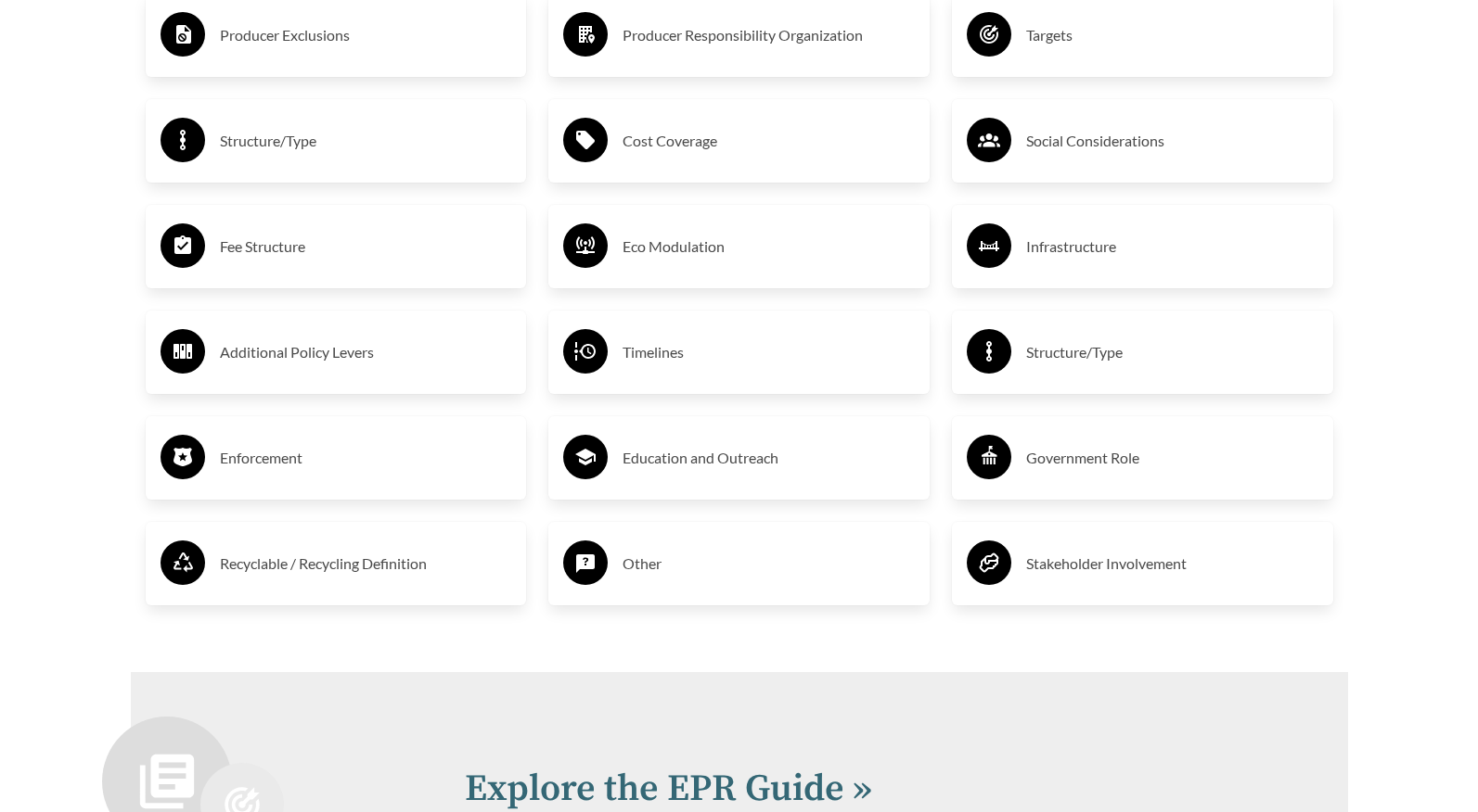
click at [705, 357] on h3 "Timelines" at bounding box center [768, 352] width 292 height 30
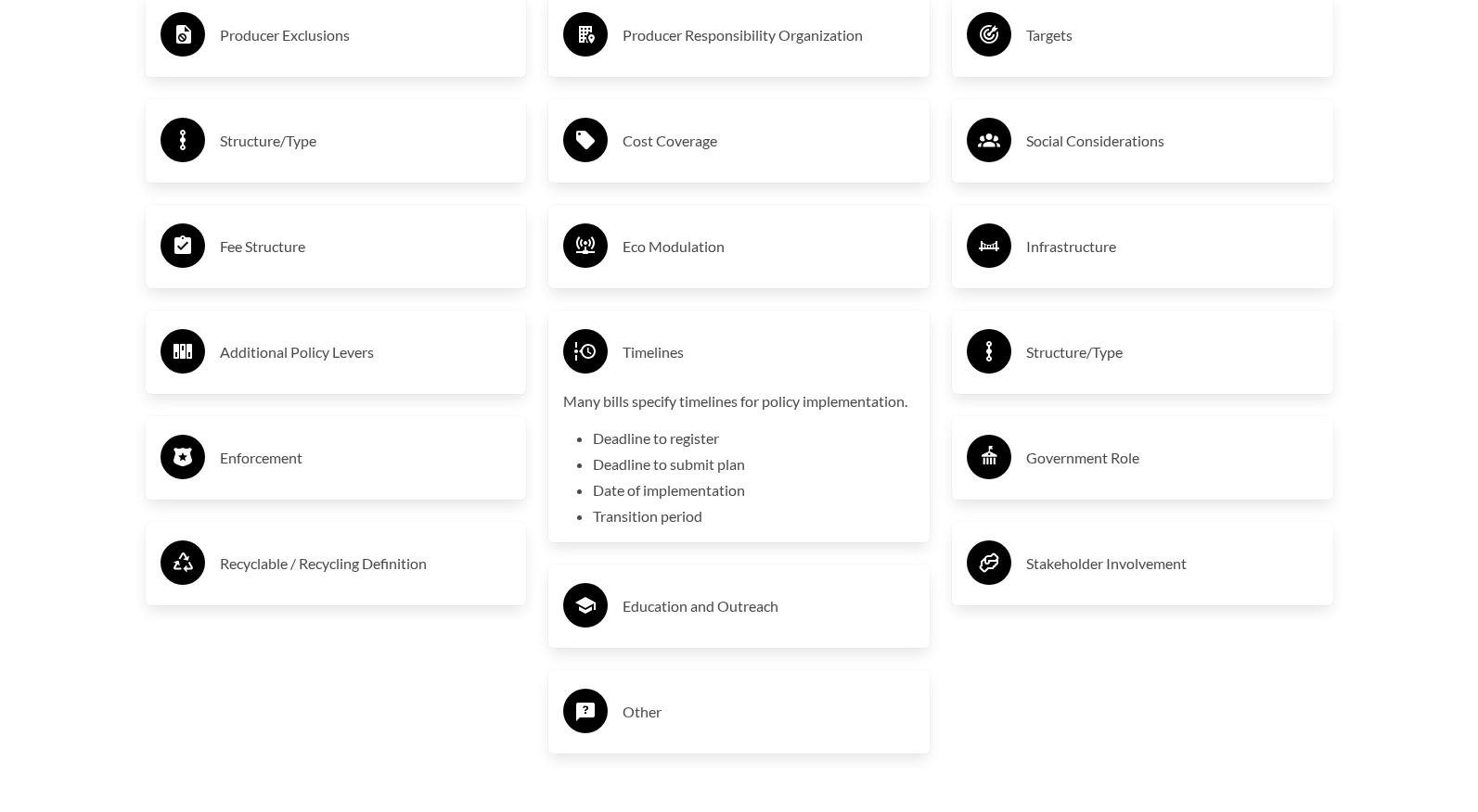
click at [705, 357] on h3 "Timelines" at bounding box center [768, 352] width 292 height 30
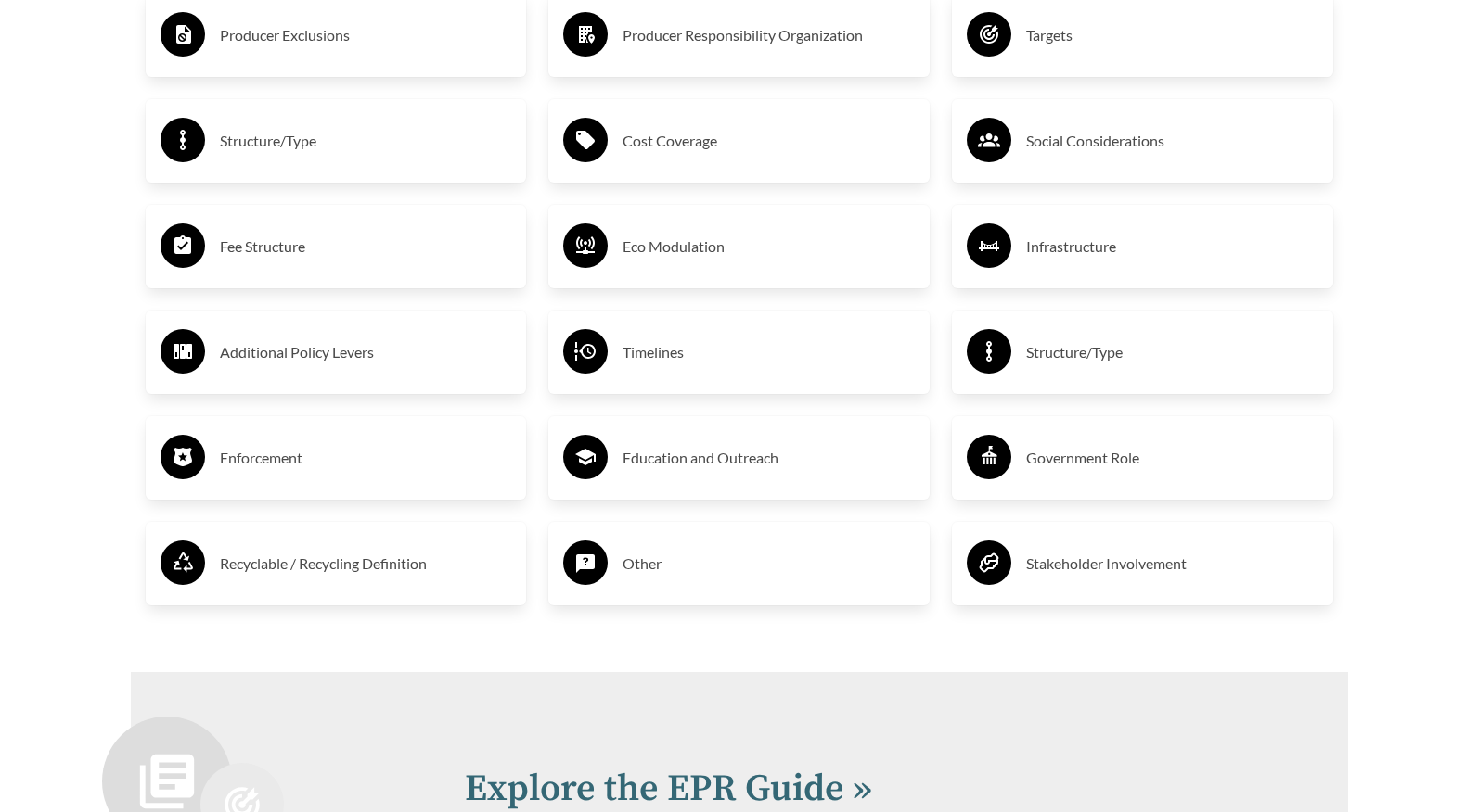
click at [739, 569] on h3 "Other" at bounding box center [768, 563] width 292 height 30
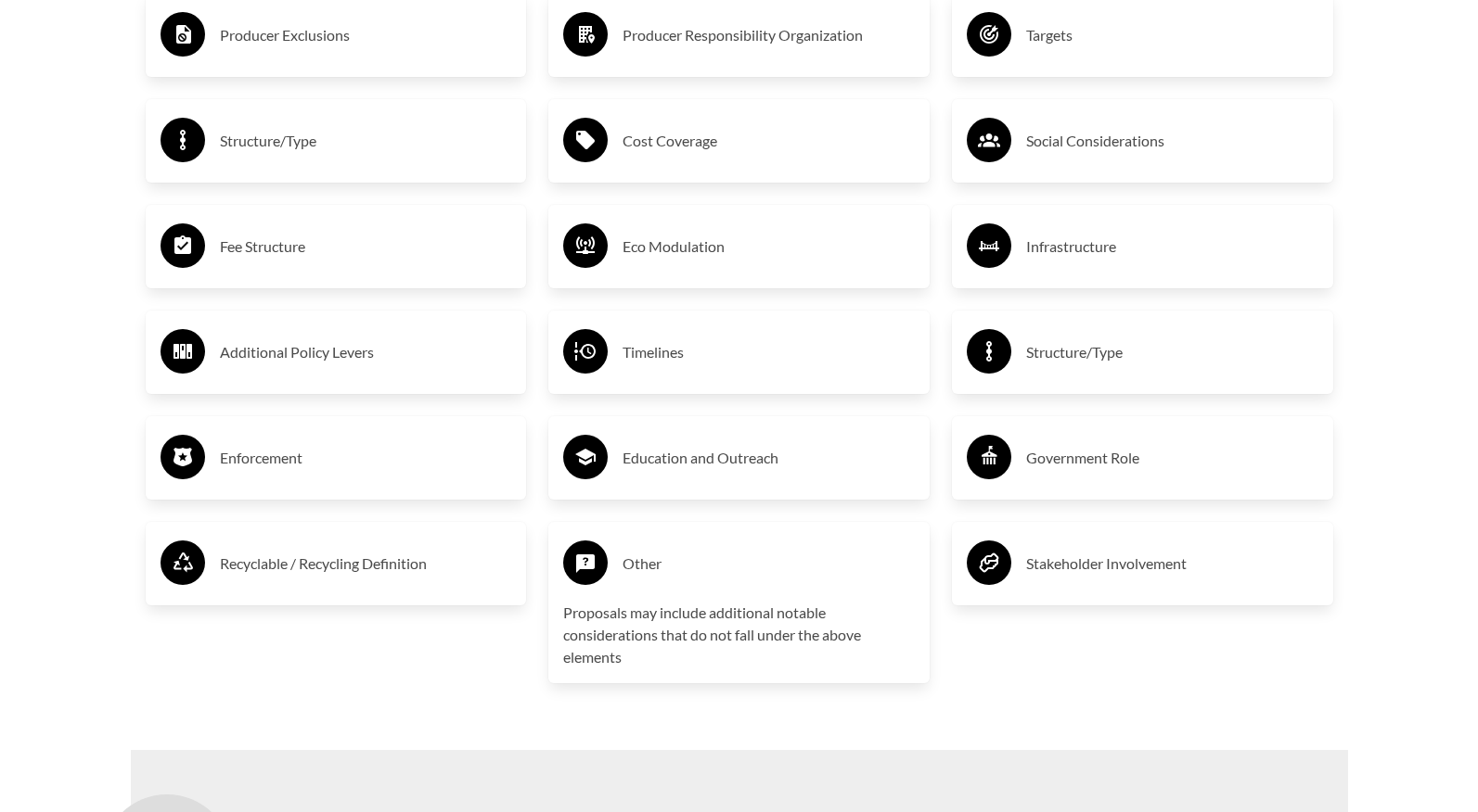
click at [739, 569] on h3 "Other" at bounding box center [768, 563] width 292 height 30
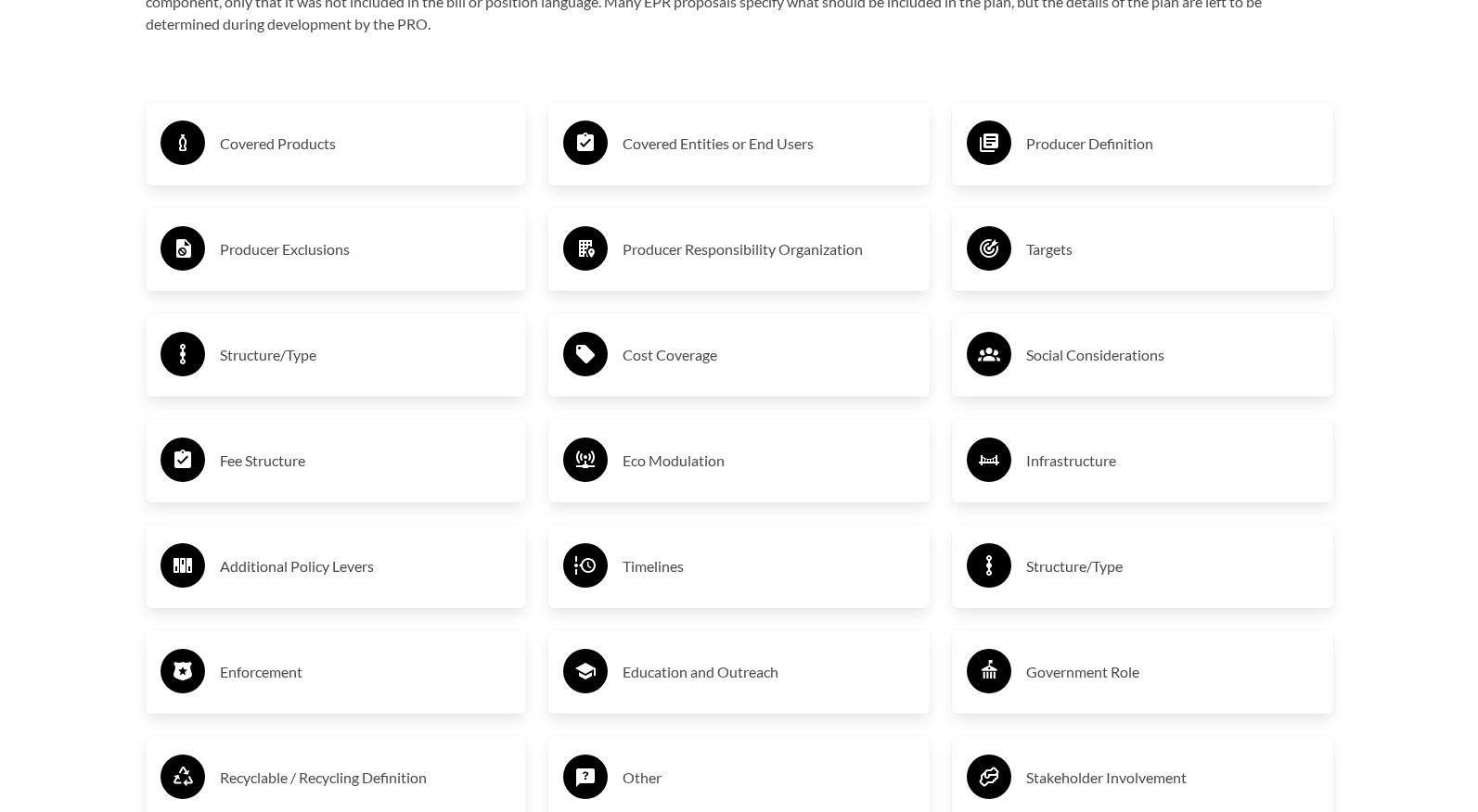
scroll to position [3194, 0]
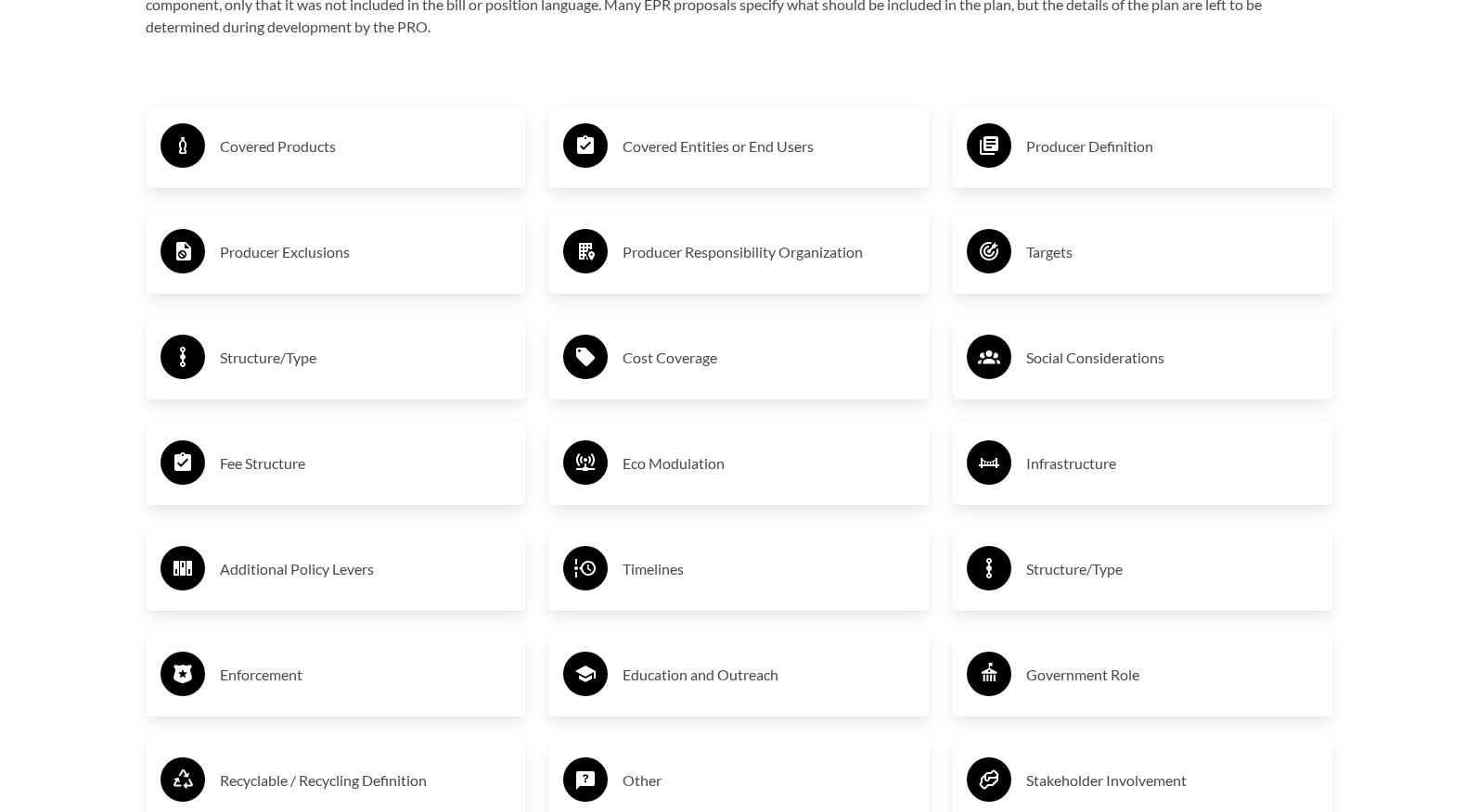
click at [1288, 240] on h3 "Targets" at bounding box center [1172, 252] width 292 height 30
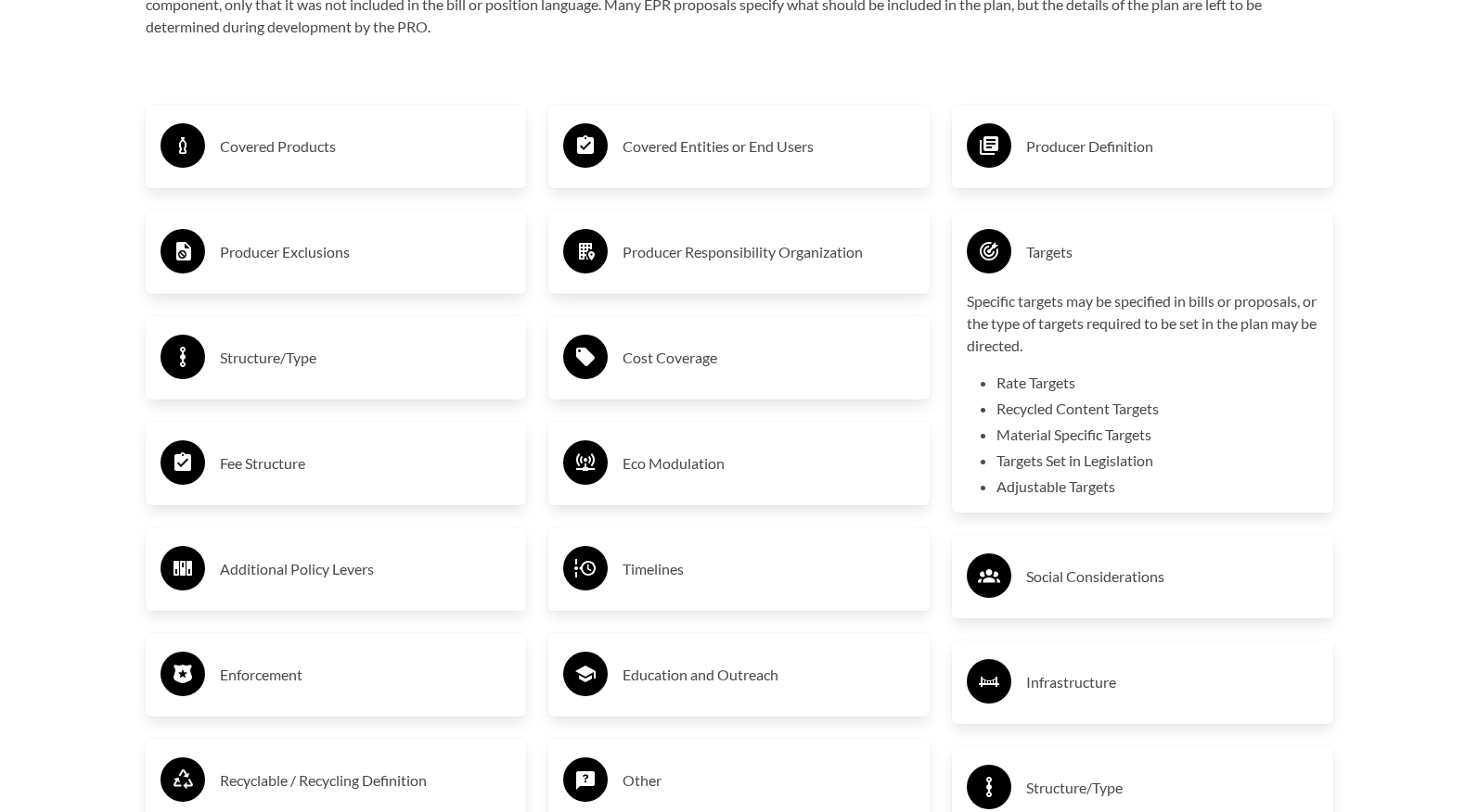
click at [1288, 240] on h3 "Targets" at bounding box center [1172, 252] width 292 height 30
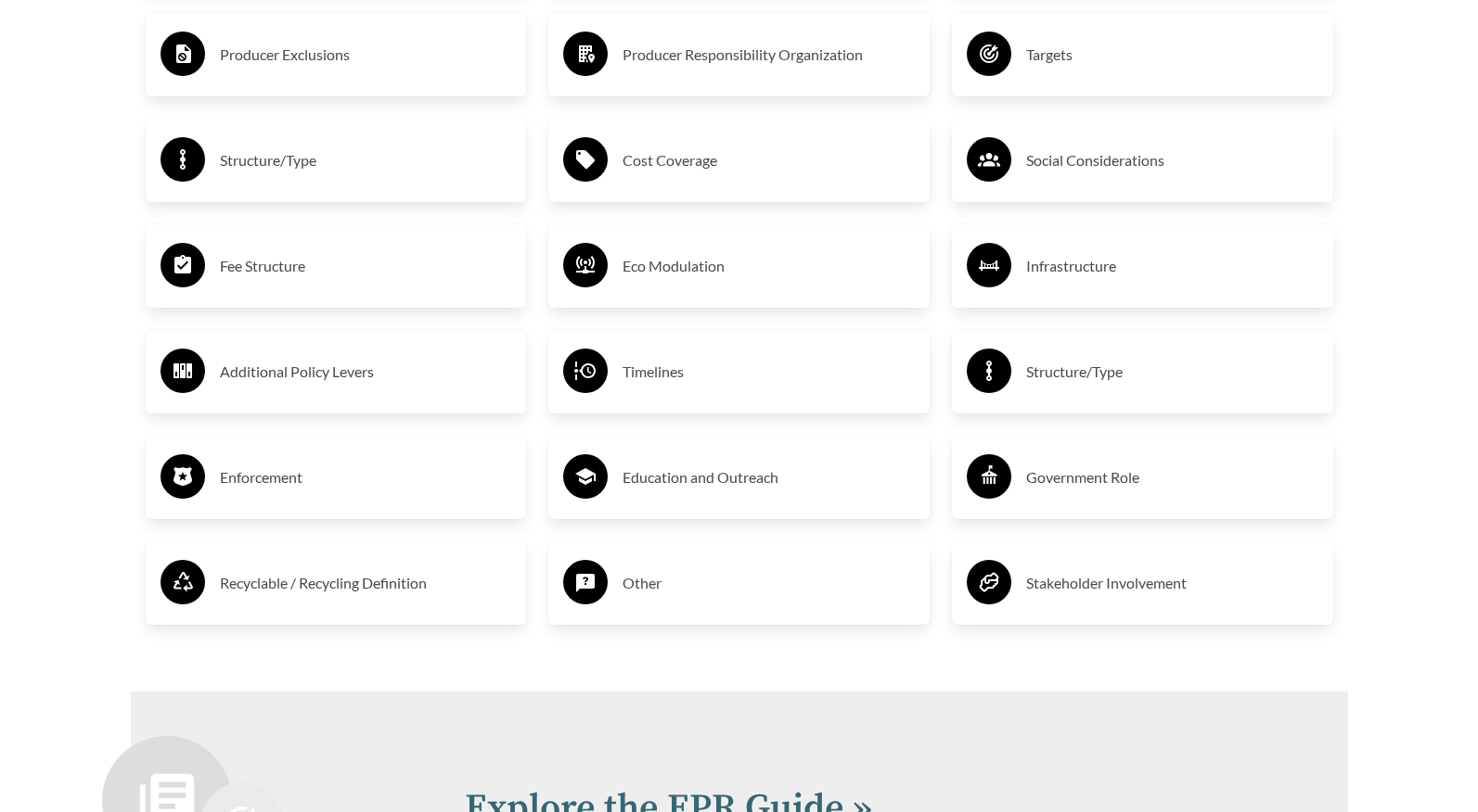
scroll to position [3461, 0]
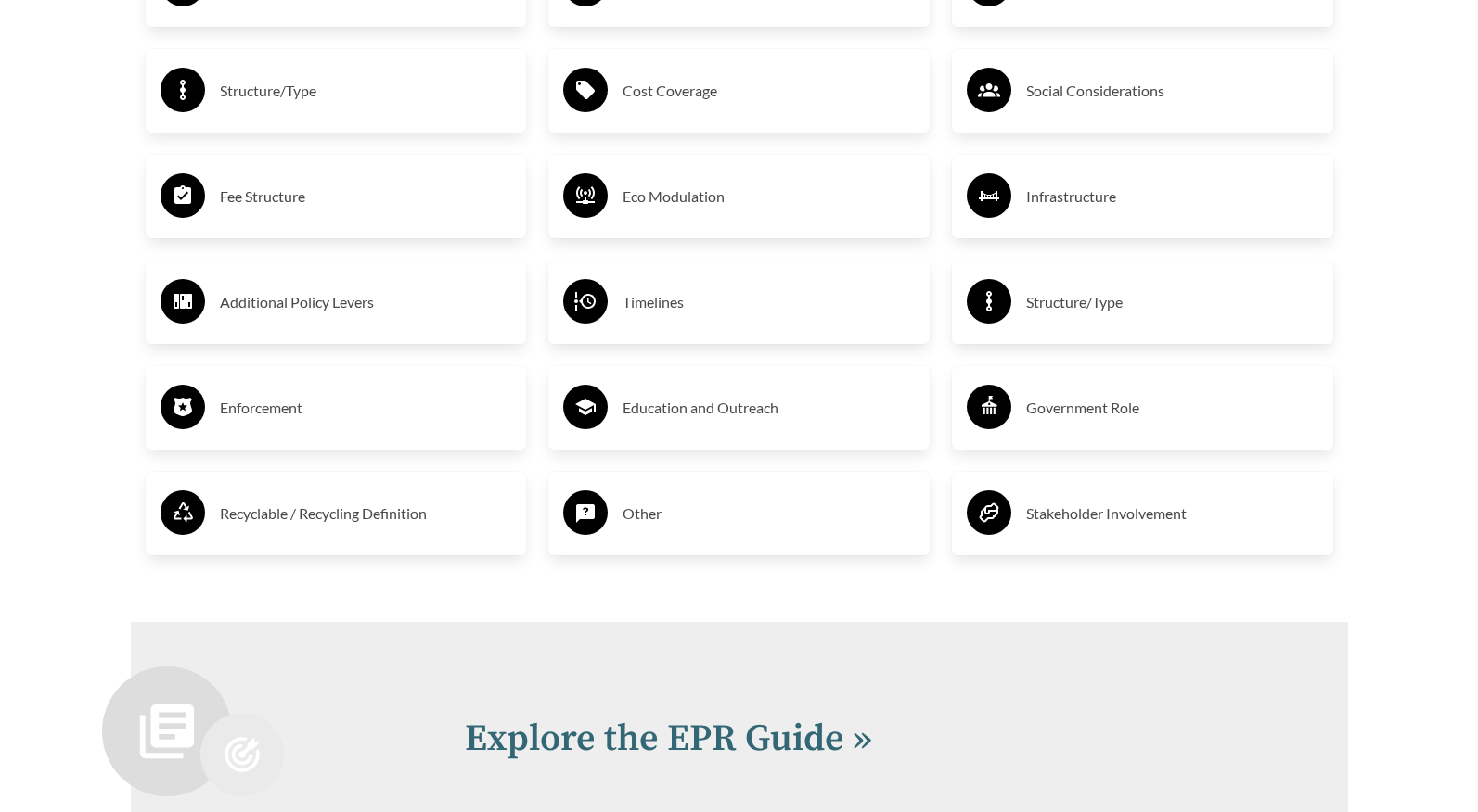
click at [1101, 281] on div "Structure/Type" at bounding box center [1143, 301] width 352 height 53
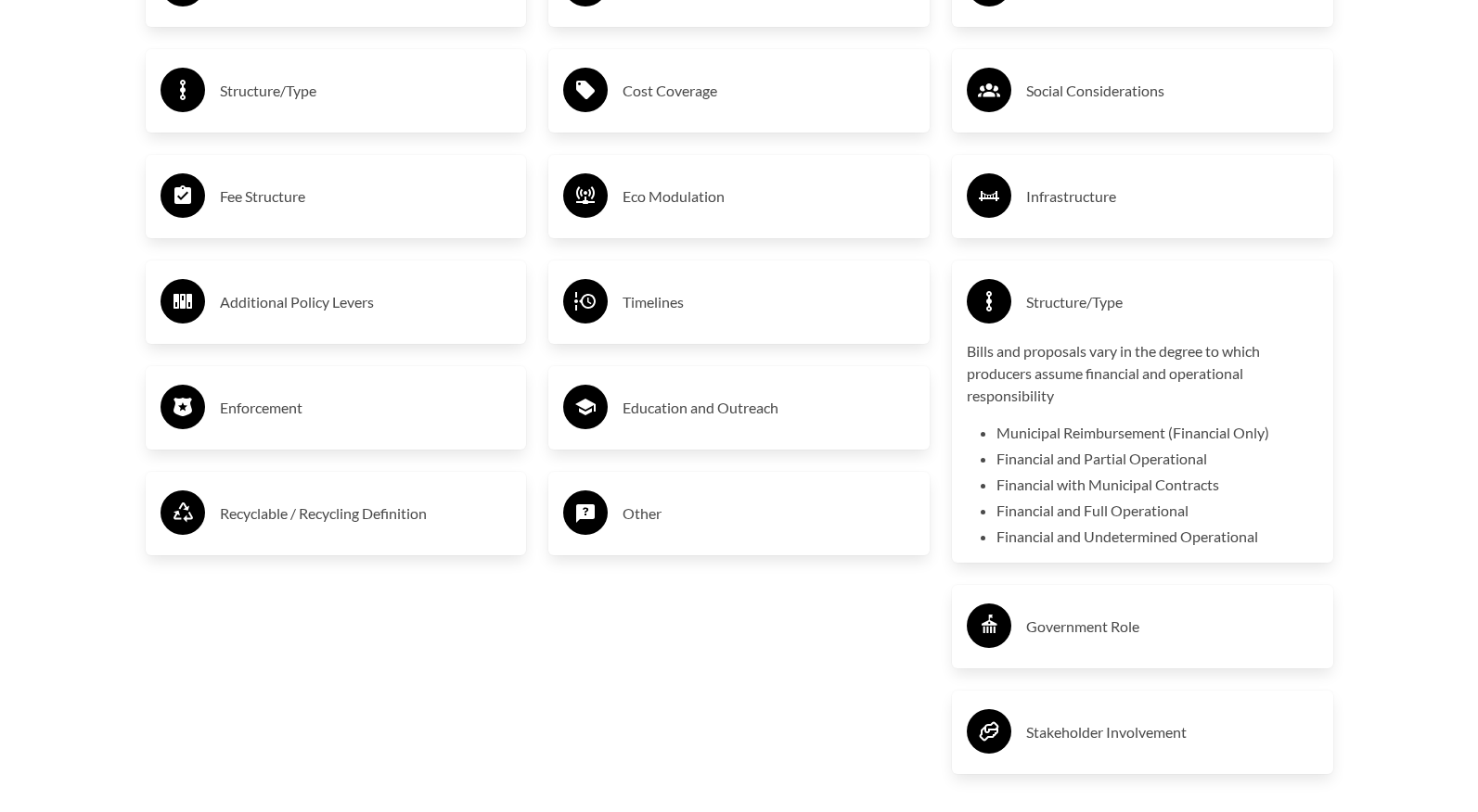
click at [1093, 308] on h3 "Structure/Type" at bounding box center [1172, 302] width 292 height 30
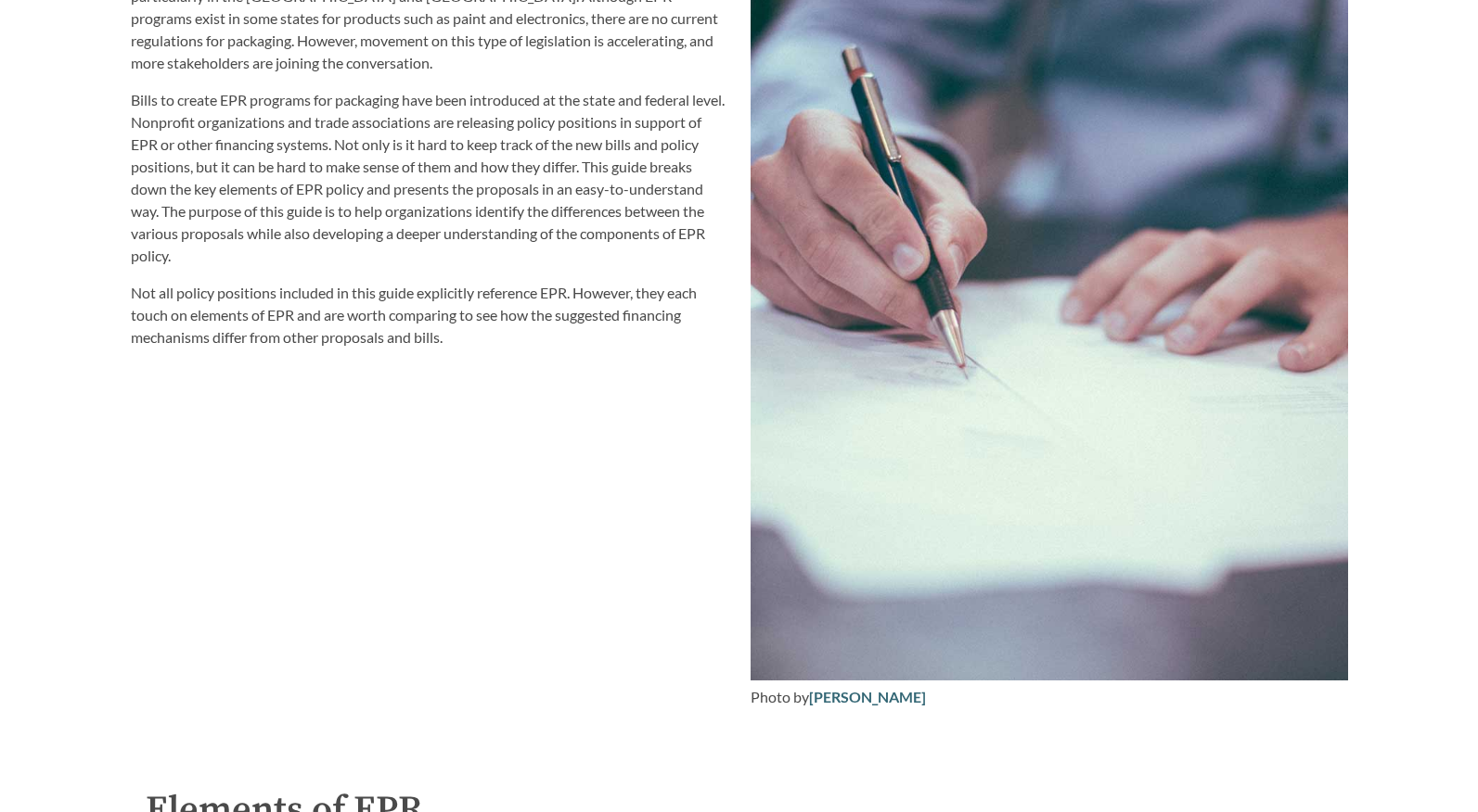
scroll to position [2133, 0]
